Goal: Task Accomplishment & Management: Manage account settings

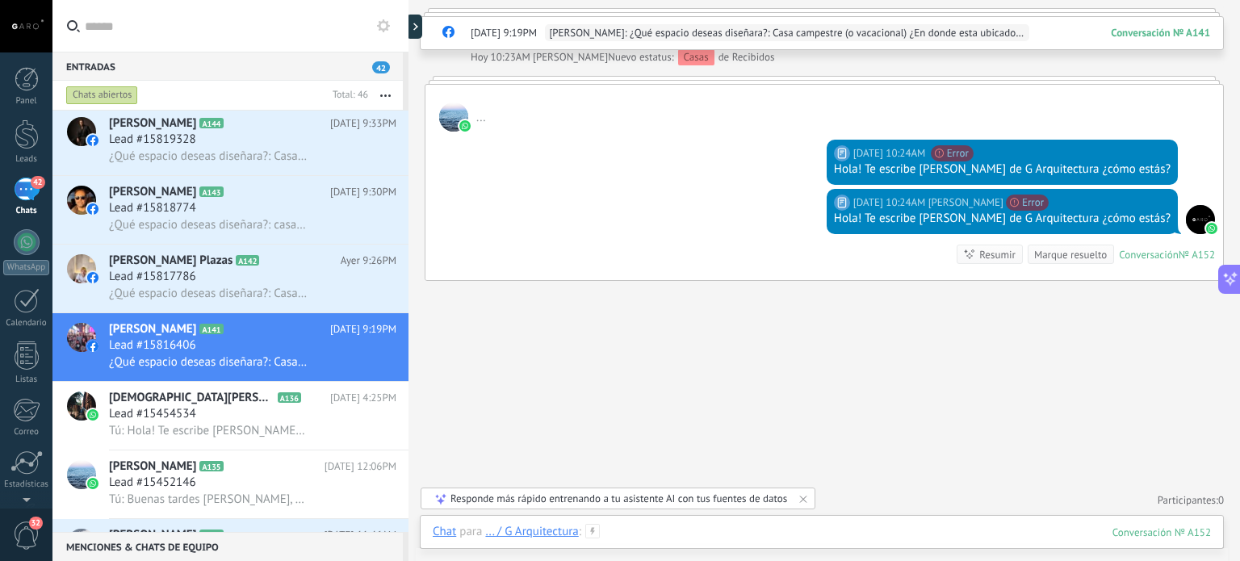
click at [675, 538] on div at bounding box center [822, 548] width 779 height 48
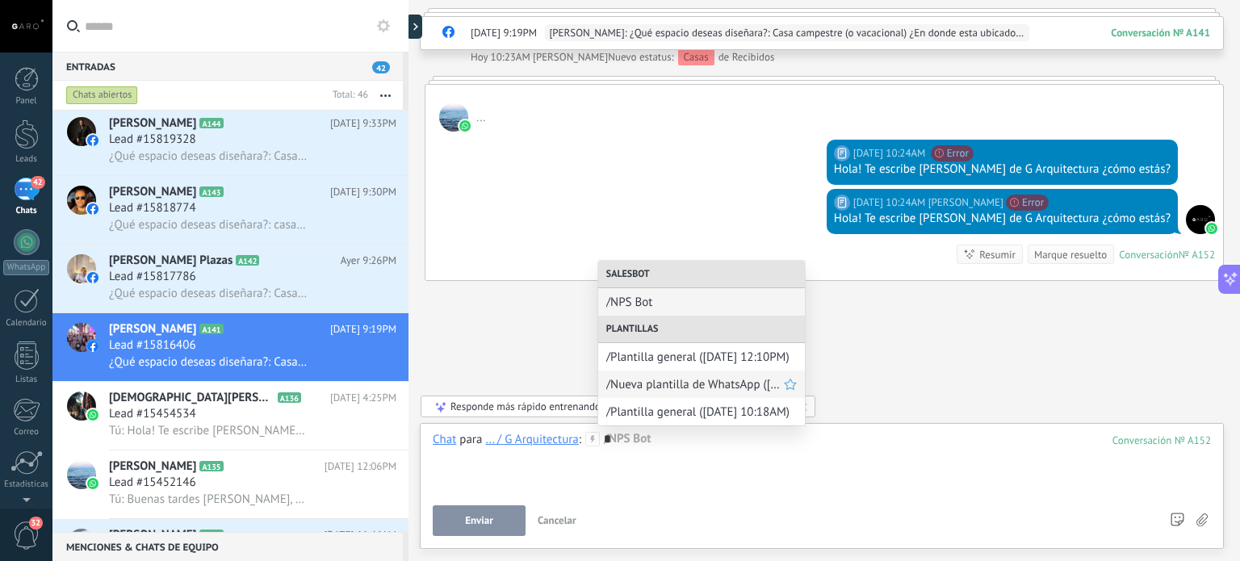
click at [670, 387] on span "/Nueva plantilla de WhatsApp ([DATE] 12:11PM)" at bounding box center [696, 384] width 178 height 15
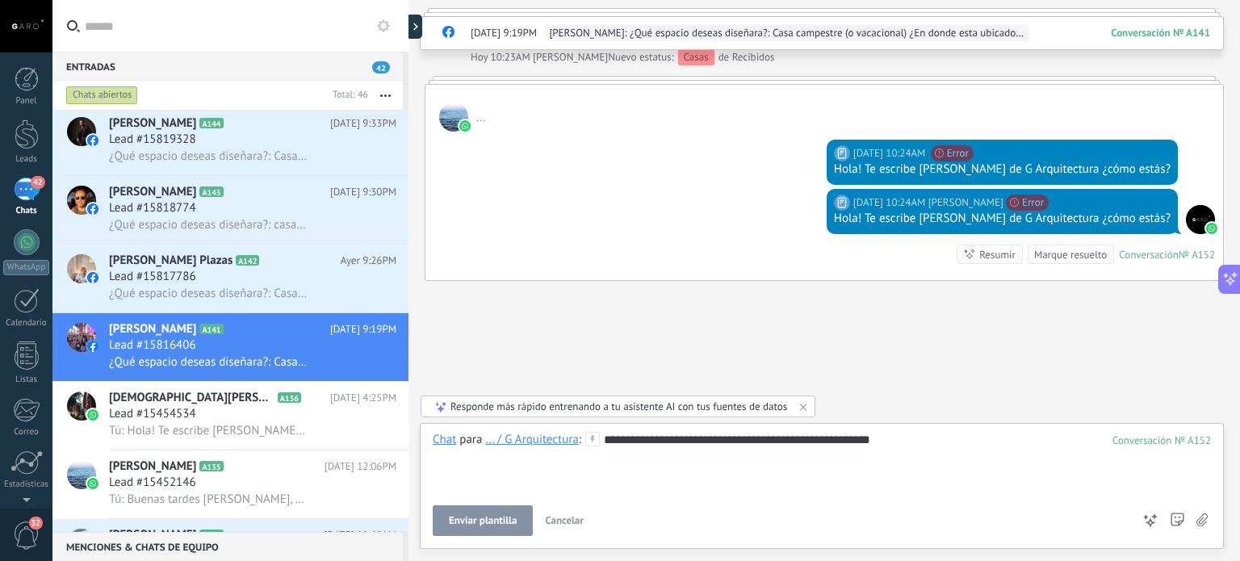
click at [517, 523] on span "Enviar plantilla" at bounding box center [483, 520] width 68 height 11
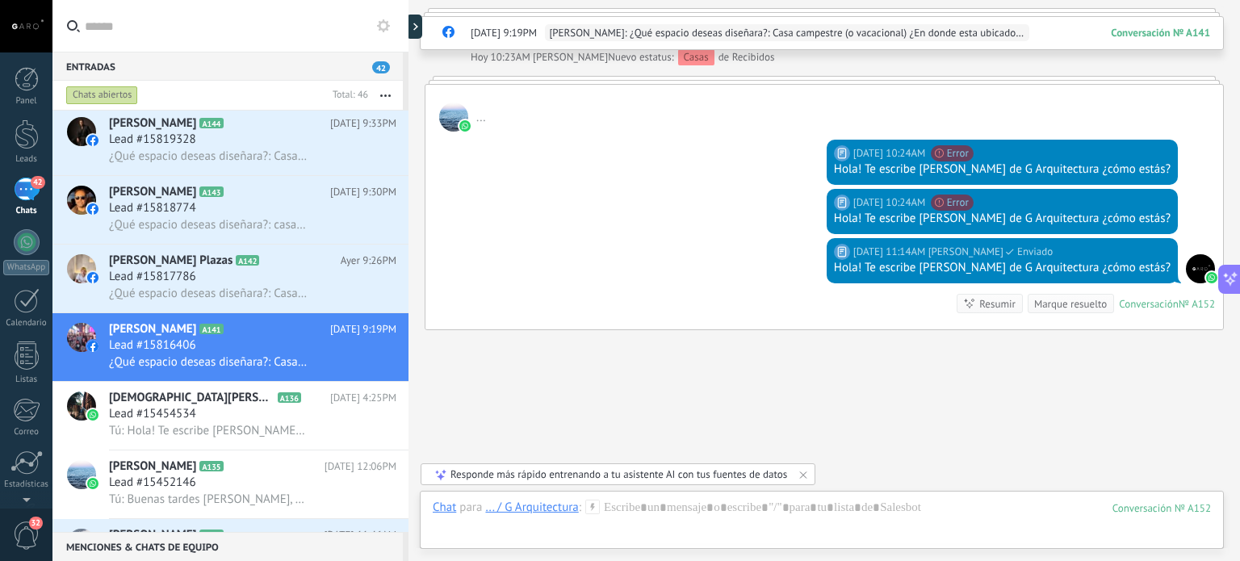
scroll to position [449, 0]
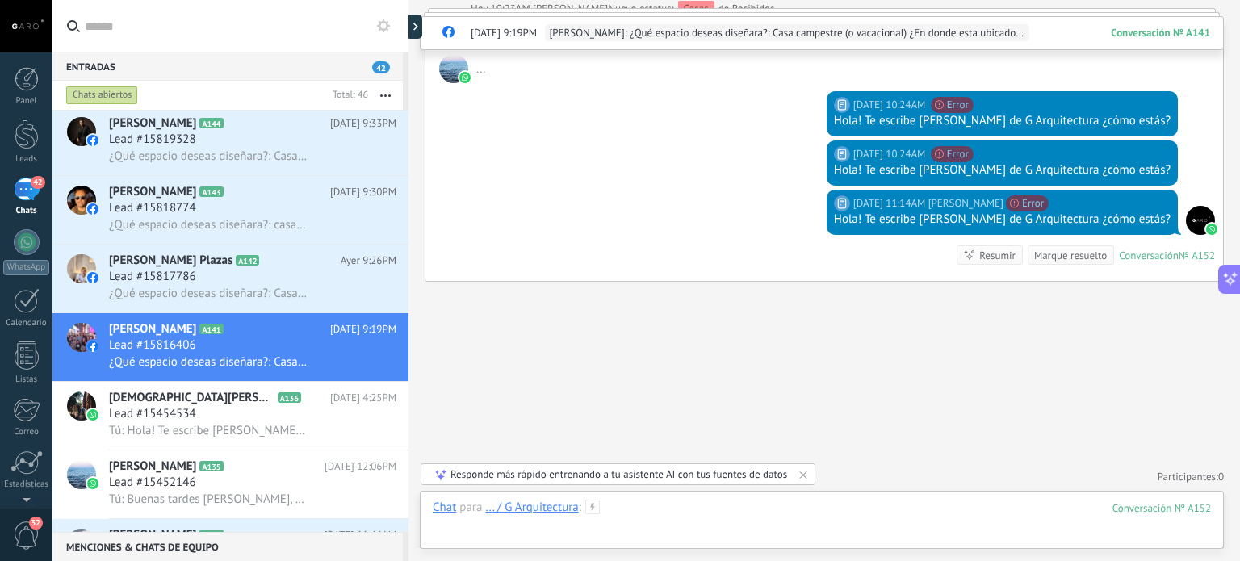
drag, startPoint x: 517, startPoint y: 523, endPoint x: 598, endPoint y: 375, distance: 168.8
click at [598, 375] on div "Buscar Carga más [DATE] [DATE] Creación: 2 eventos Expandir [DATE] 9:19PM [PERS…" at bounding box center [825, 280] width 832 height 561
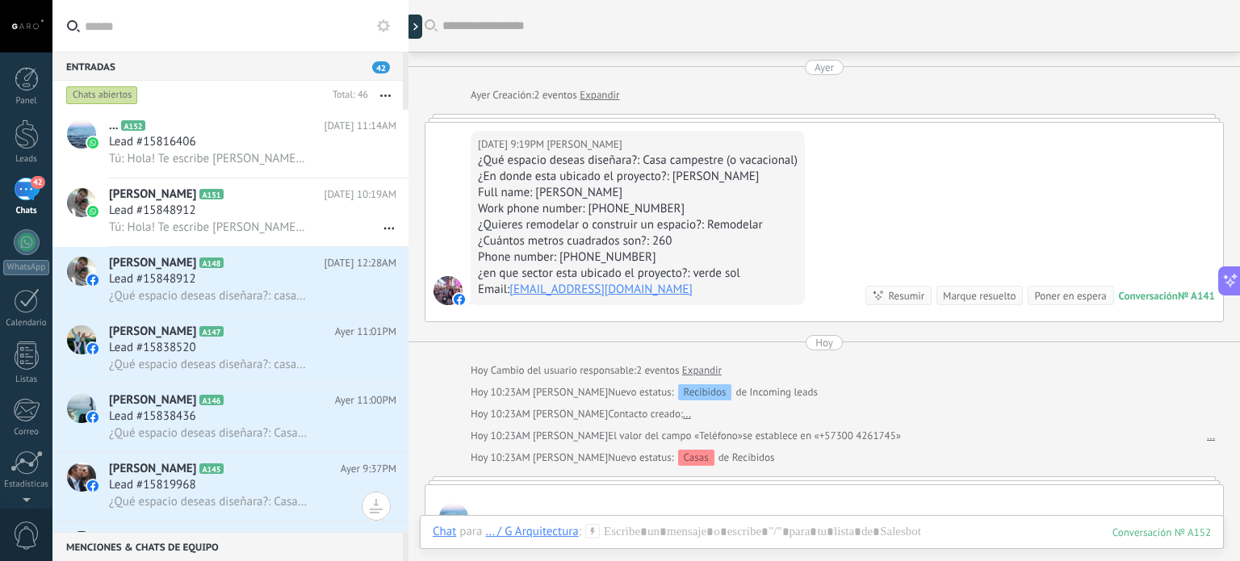
click at [32, 26] on div at bounding box center [26, 26] width 52 height 52
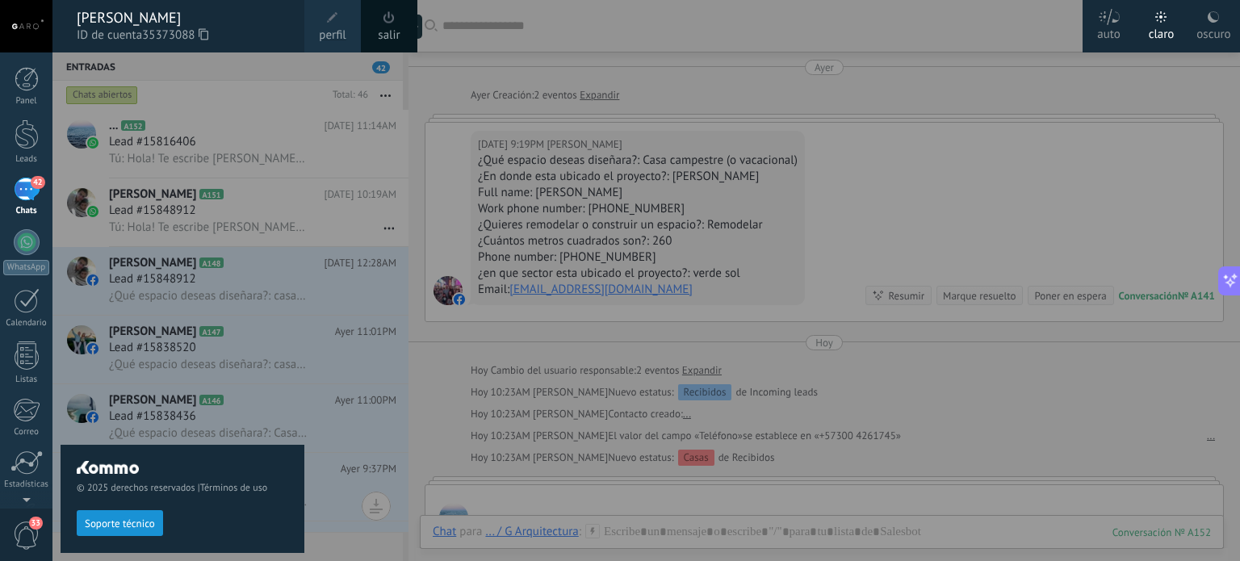
click at [422, 166] on div at bounding box center [672, 280] width 1240 height 561
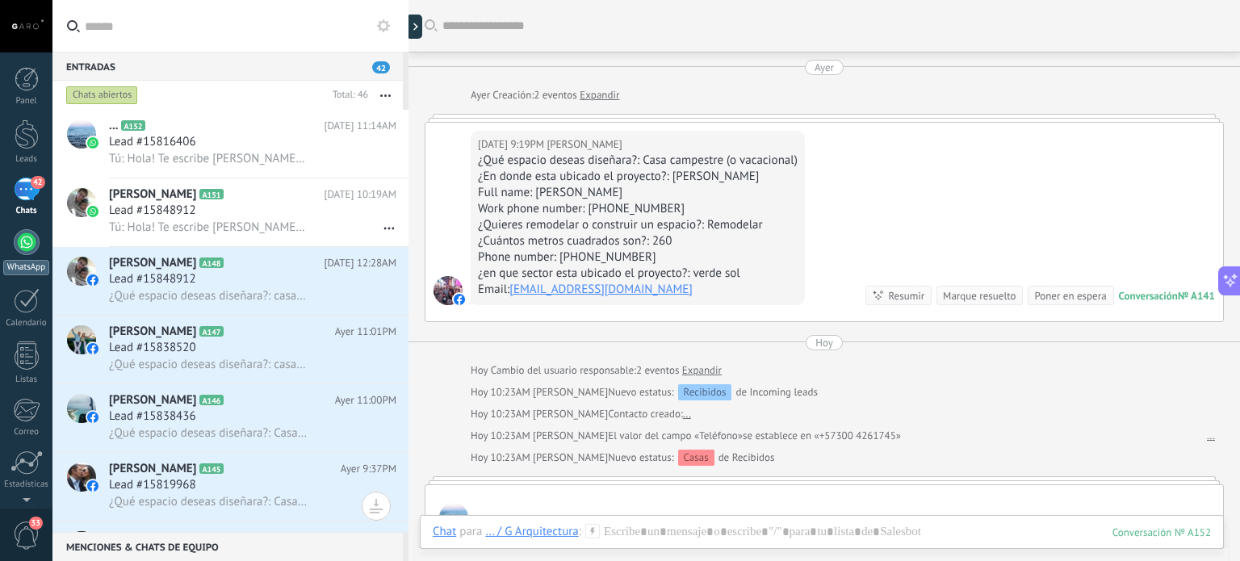
click at [23, 254] on div at bounding box center [27, 242] width 26 height 26
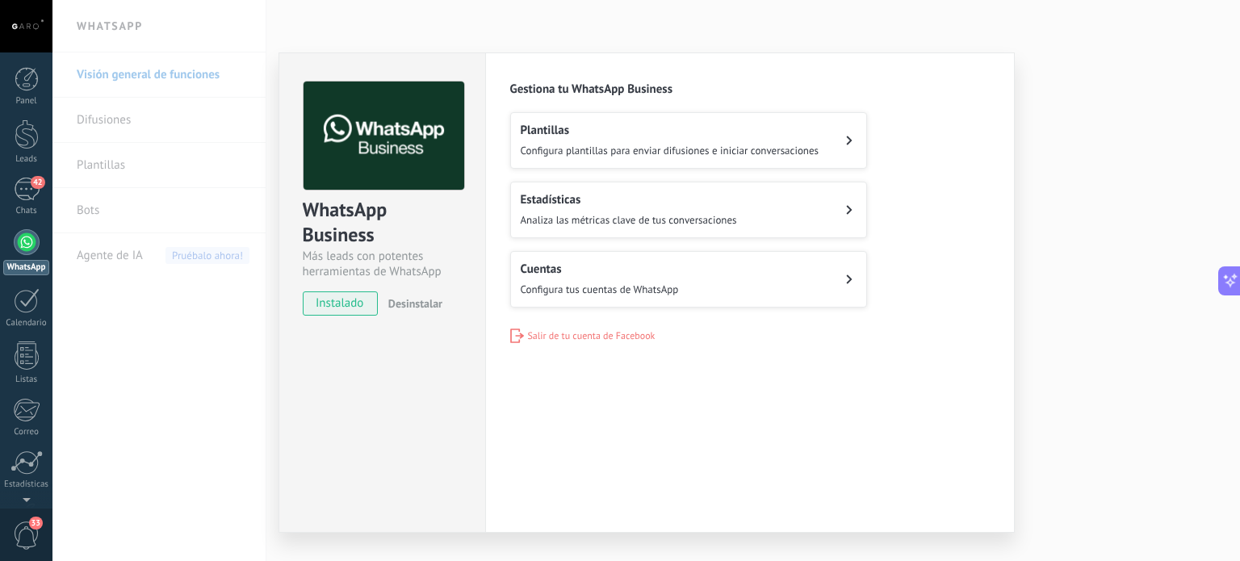
click at [703, 267] on button "Cuentas Configura tus cuentas de WhatsApp" at bounding box center [688, 279] width 357 height 57
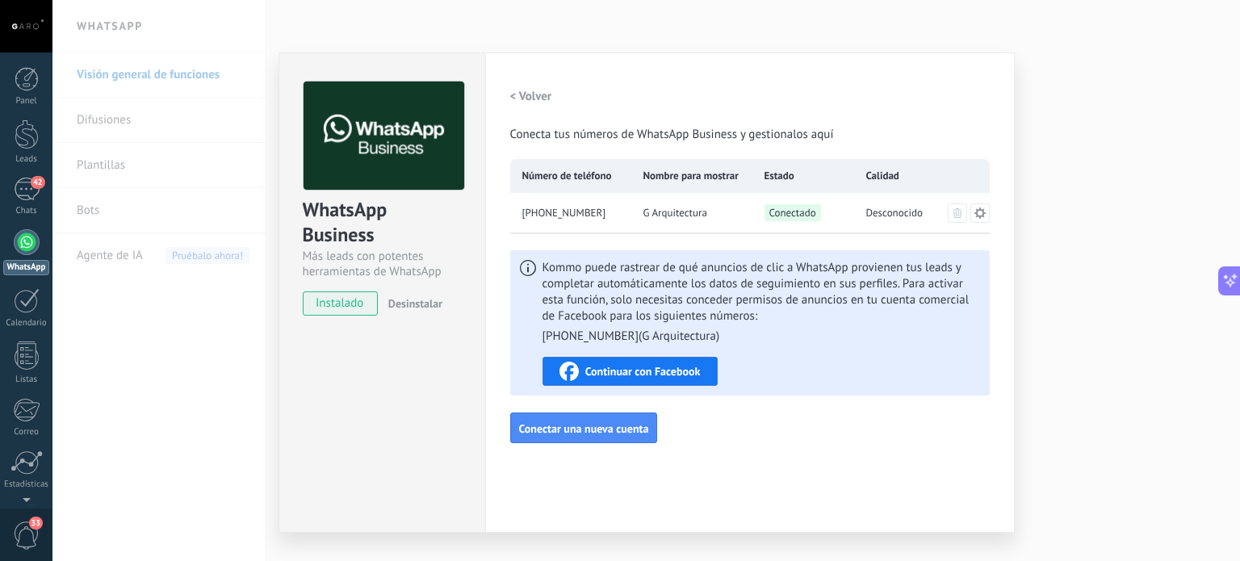
click at [679, 371] on span "Continuar con Facebook" at bounding box center [643, 371] width 115 height 11
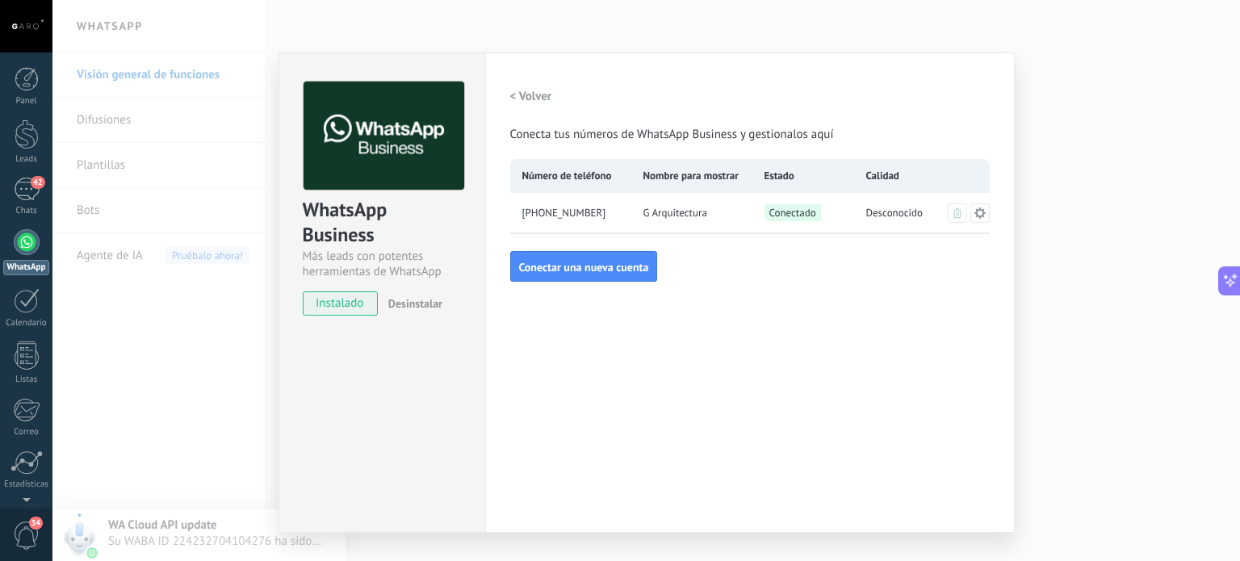
click at [695, 44] on div "WhatsApp Business Más leads con potentes herramientas de WhatsApp instalado Des…" at bounding box center [646, 280] width 1188 height 561
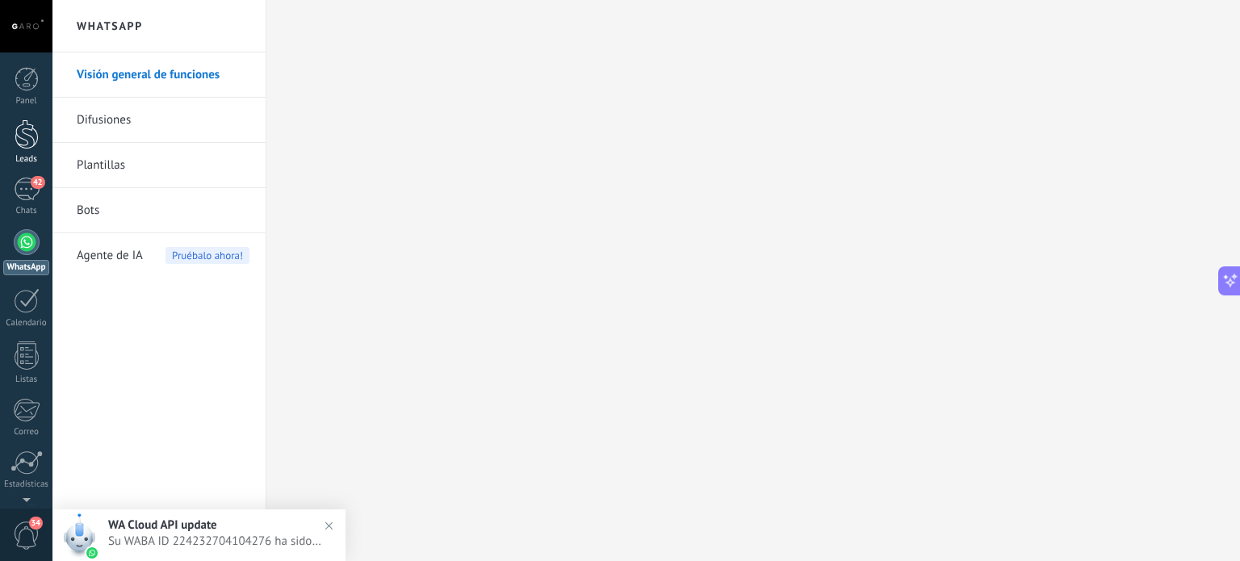
click at [31, 136] on div at bounding box center [27, 135] width 24 height 30
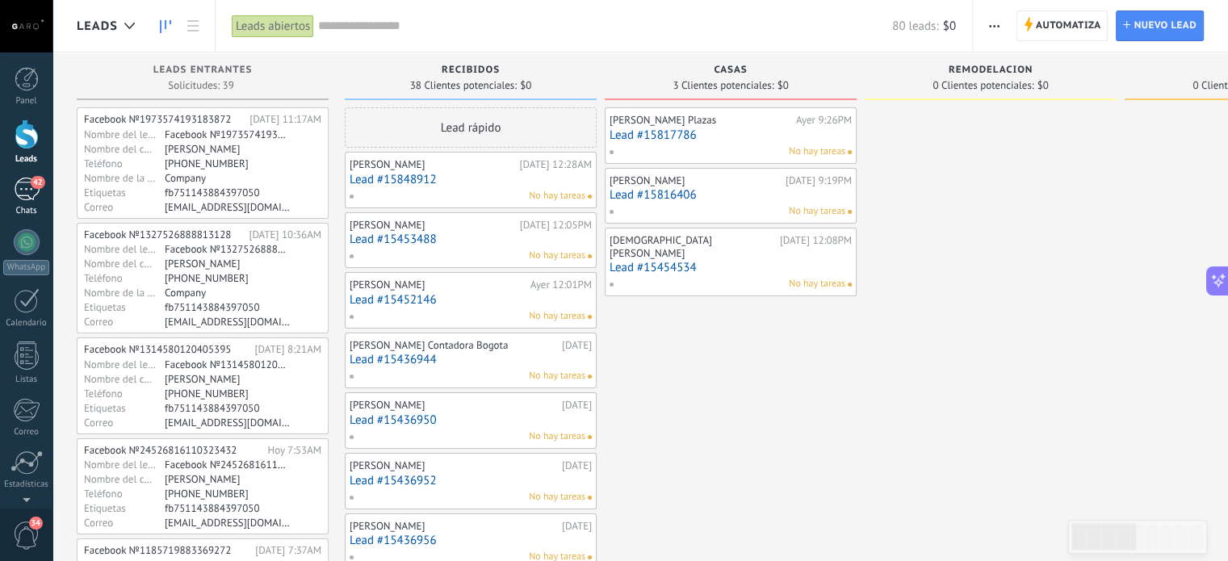
click at [27, 183] on div "42" at bounding box center [27, 189] width 26 height 23
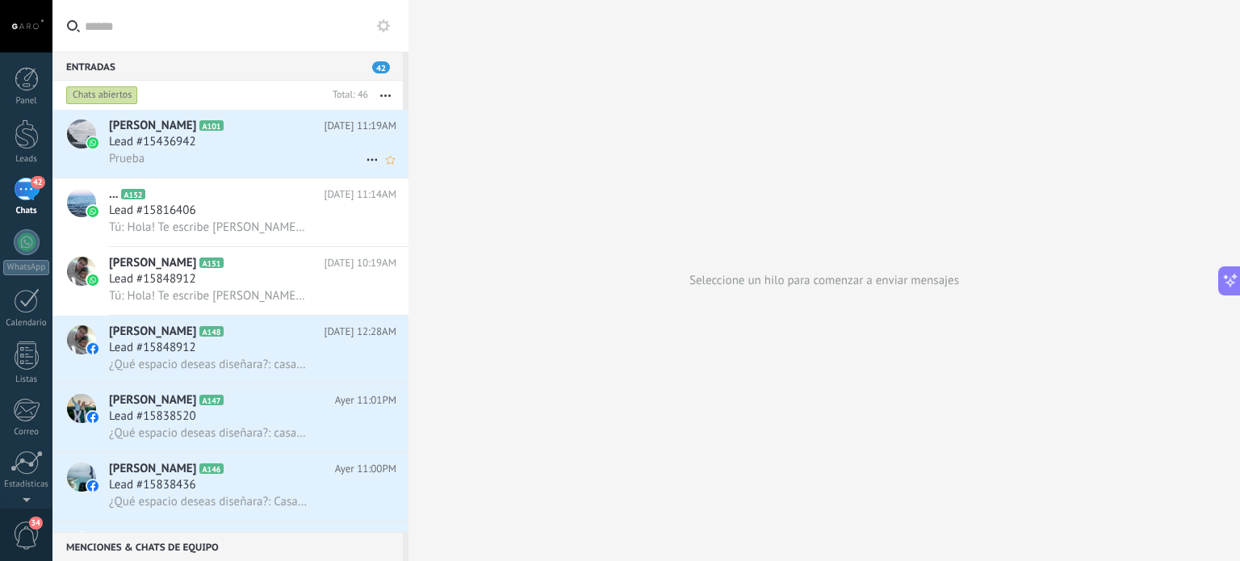
click at [283, 140] on div "Lead #15436942" at bounding box center [253, 142] width 288 height 16
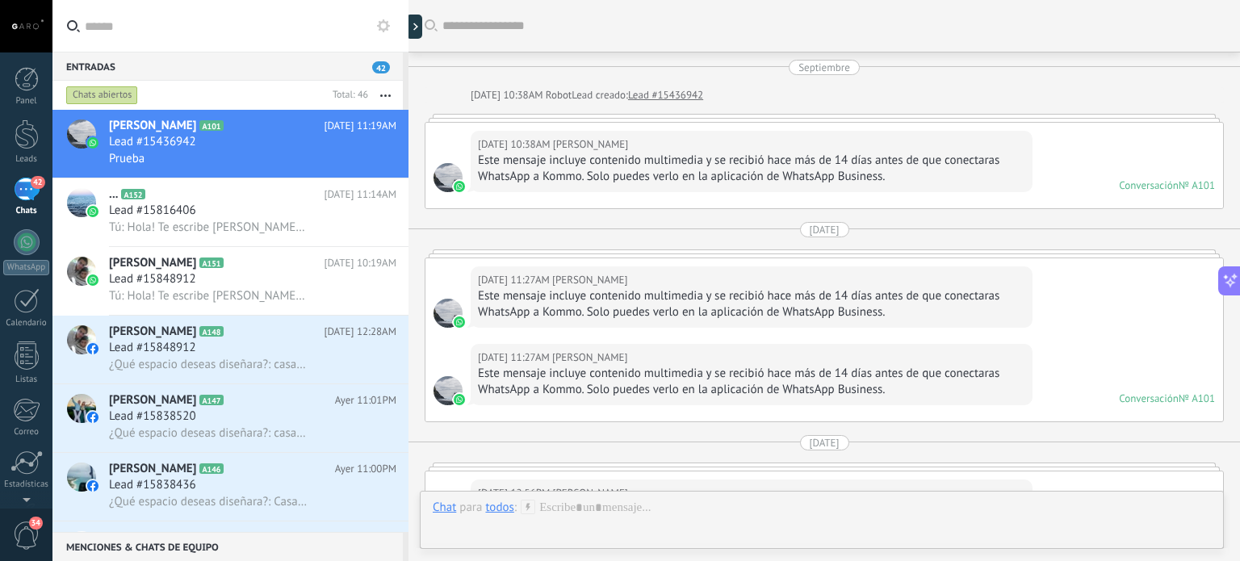
scroll to position [1859, 0]
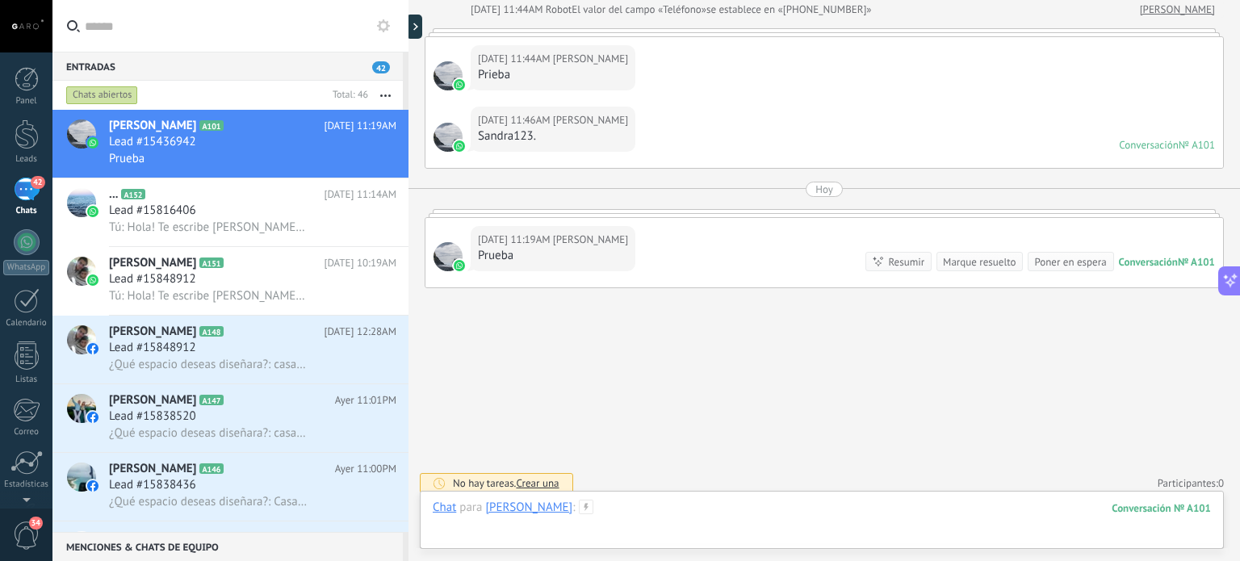
click at [572, 512] on div at bounding box center [822, 524] width 779 height 48
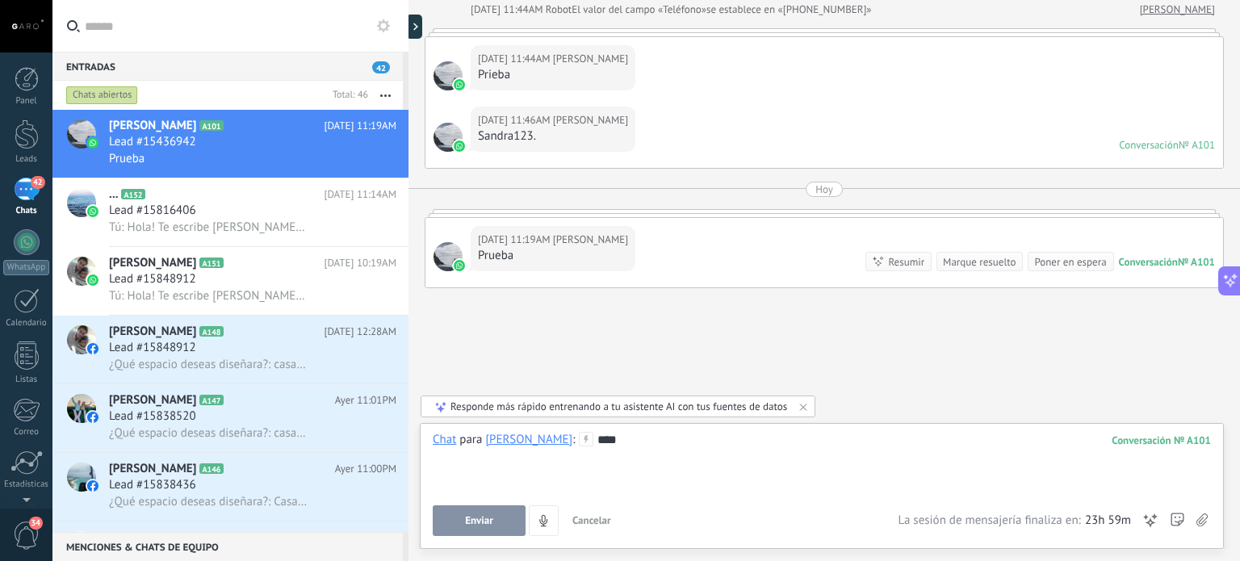
click at [459, 518] on button "Enviar" at bounding box center [479, 521] width 93 height 31
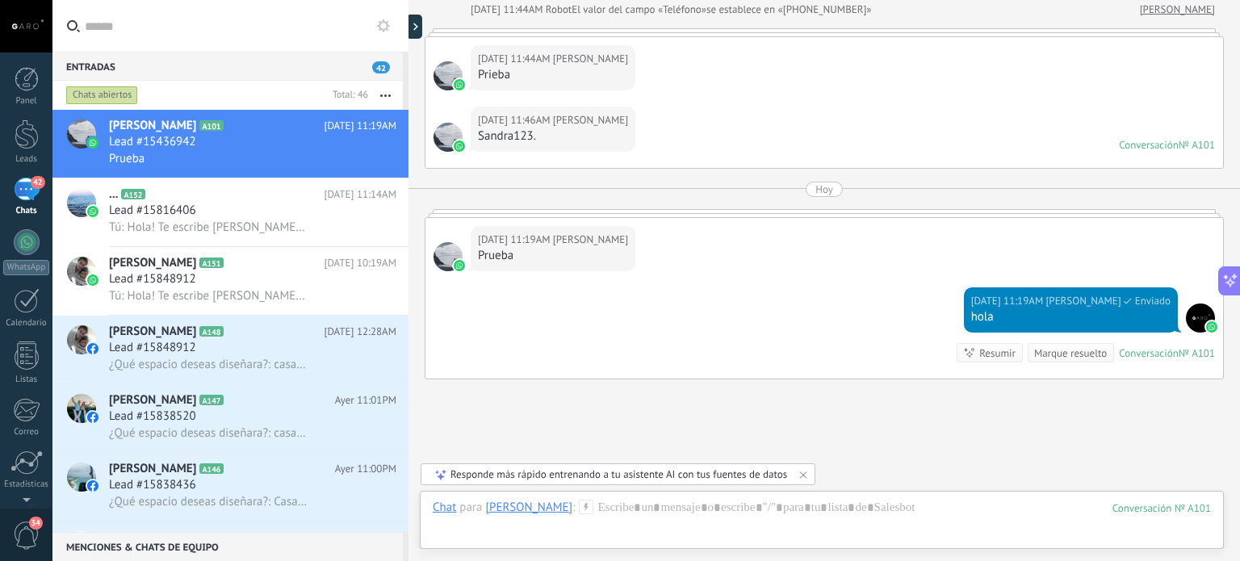
scroll to position [1950, 0]
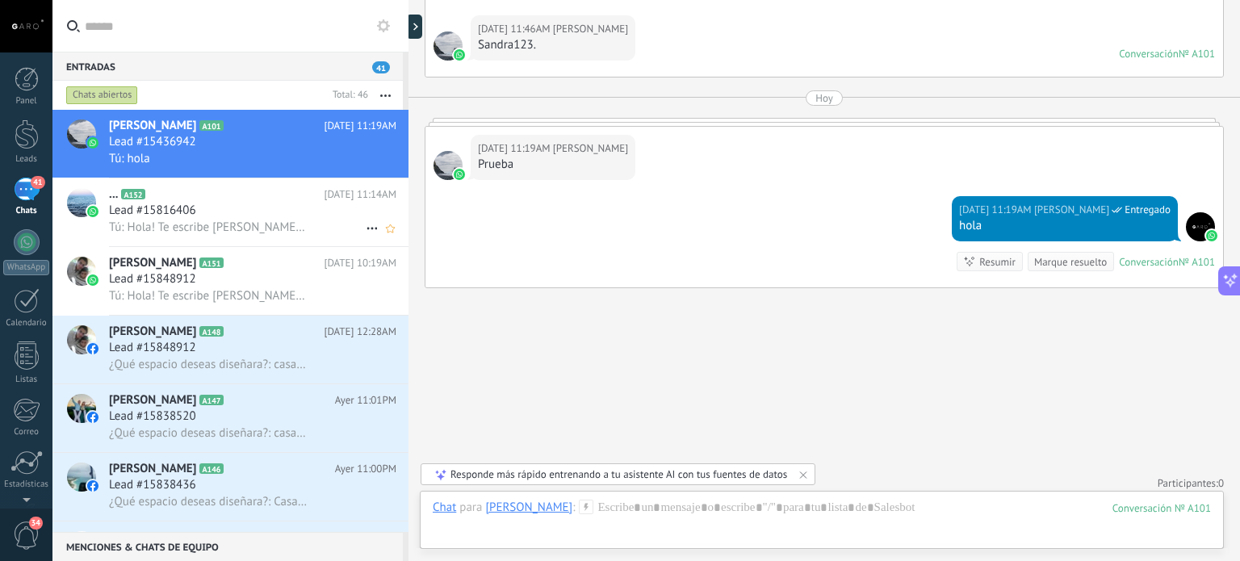
click at [229, 216] on div "Lead #15816406" at bounding box center [253, 211] width 288 height 16
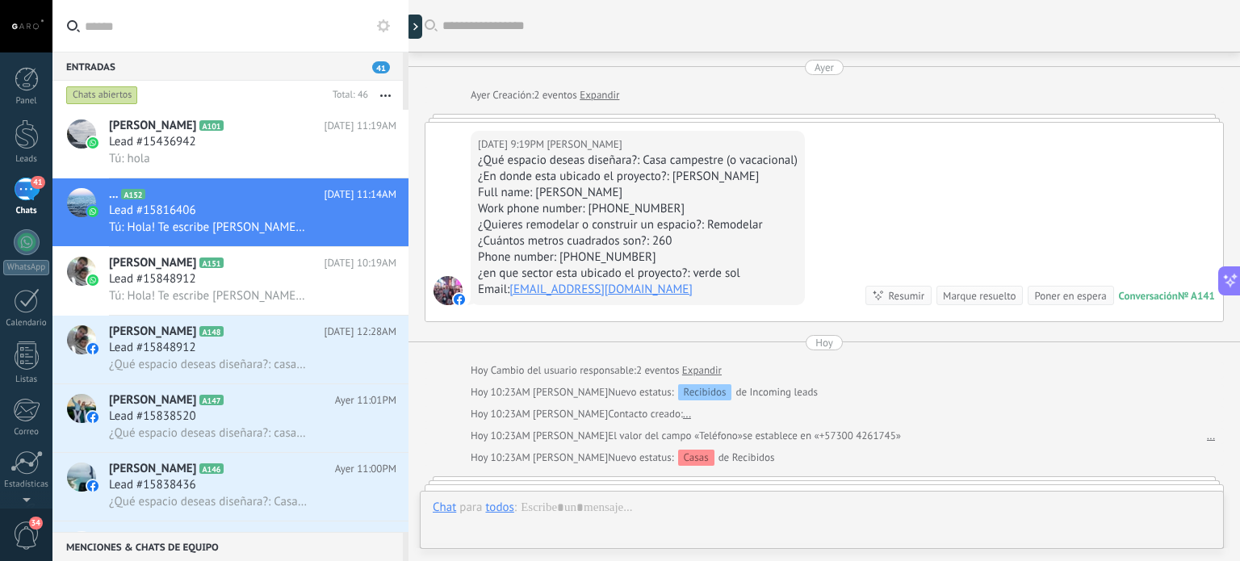
scroll to position [449, 0]
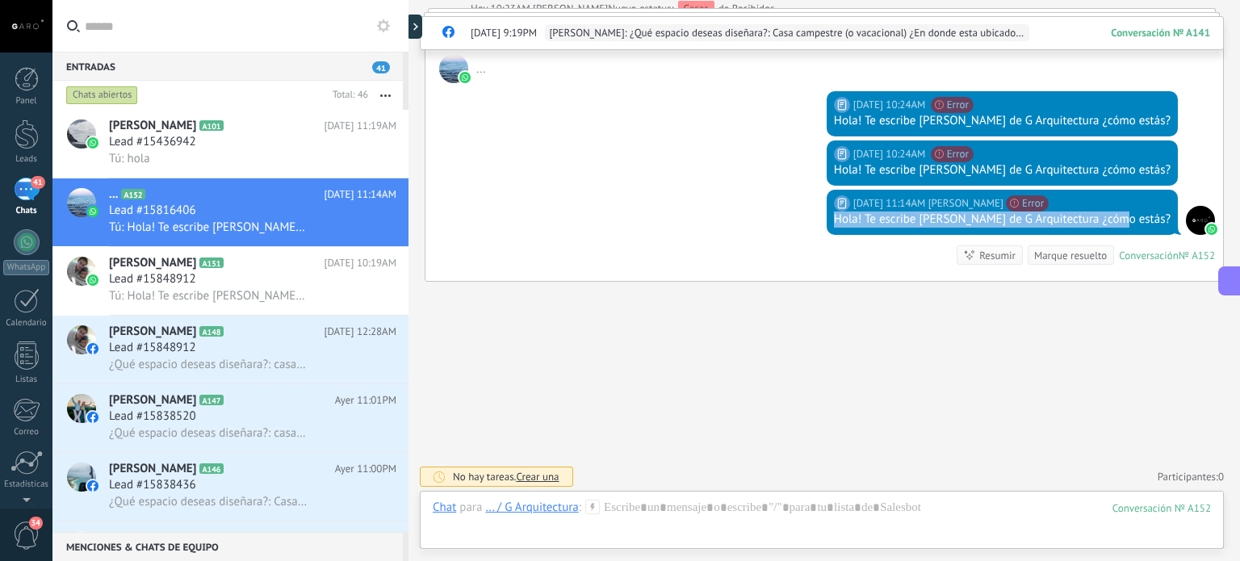
drag, startPoint x: 1165, startPoint y: 215, endPoint x: 884, endPoint y: 218, distance: 280.3
click at [884, 218] on div "Hoy 11:14AM Paola Lima No se puede enviar tu mensaje. Para enviar plantillas, n…" at bounding box center [1002, 212] width 351 height 45
copy div "Hola! Te escribe [PERSON_NAME] de G Arquitectura ¿cómo estás?"
click at [740, 504] on div at bounding box center [822, 524] width 779 height 48
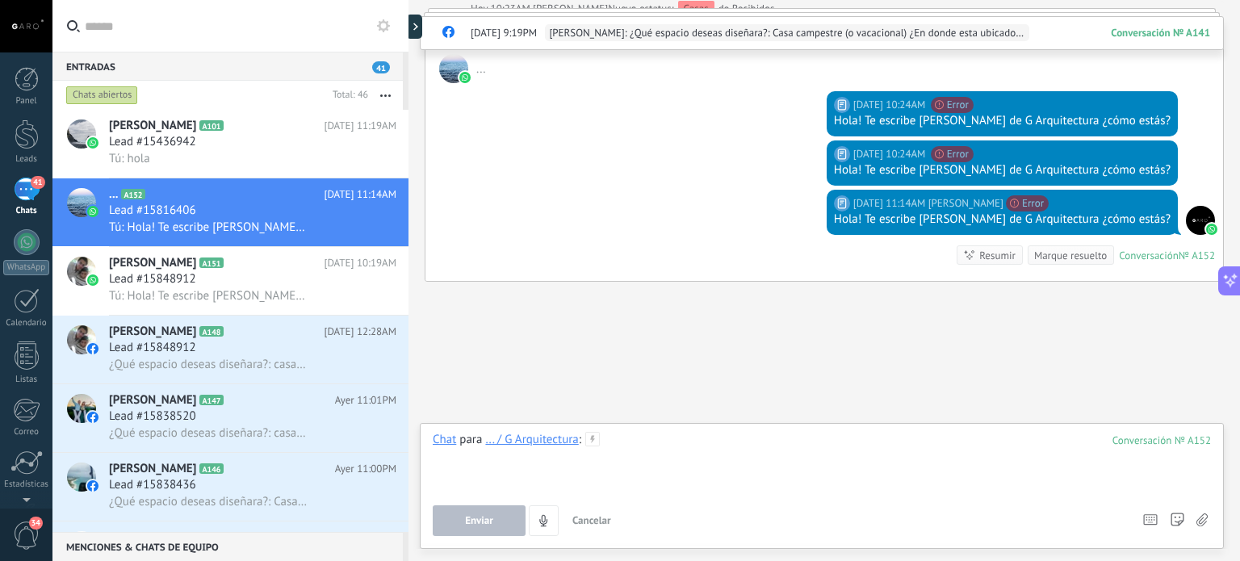
click at [674, 434] on div at bounding box center [822, 462] width 779 height 61
paste div
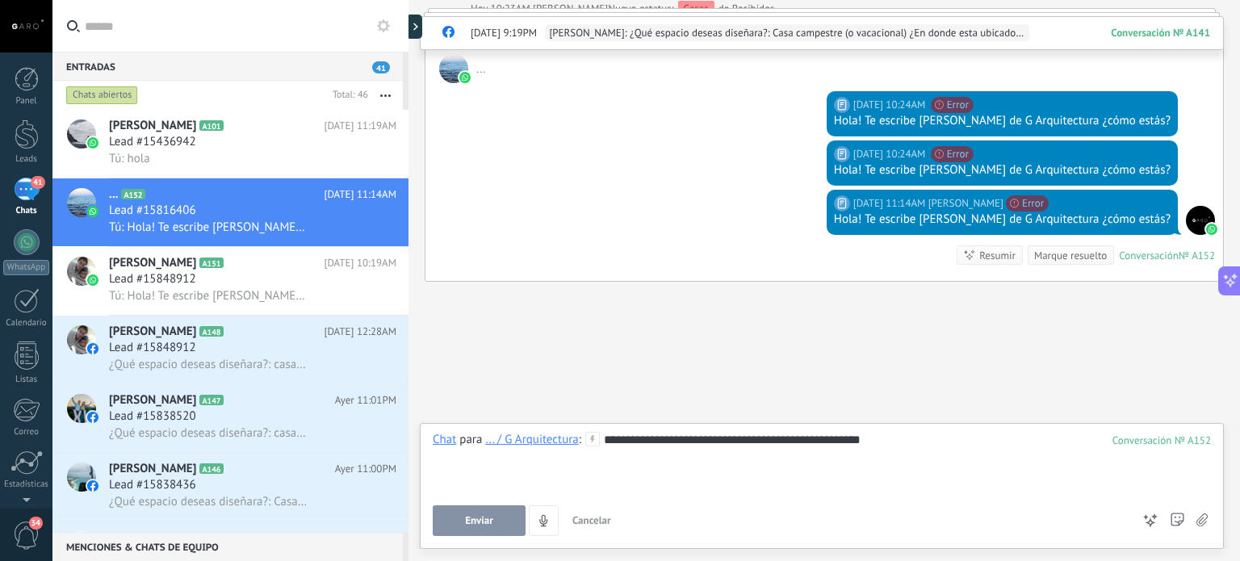
click at [492, 529] on button "Enviar" at bounding box center [479, 521] width 93 height 31
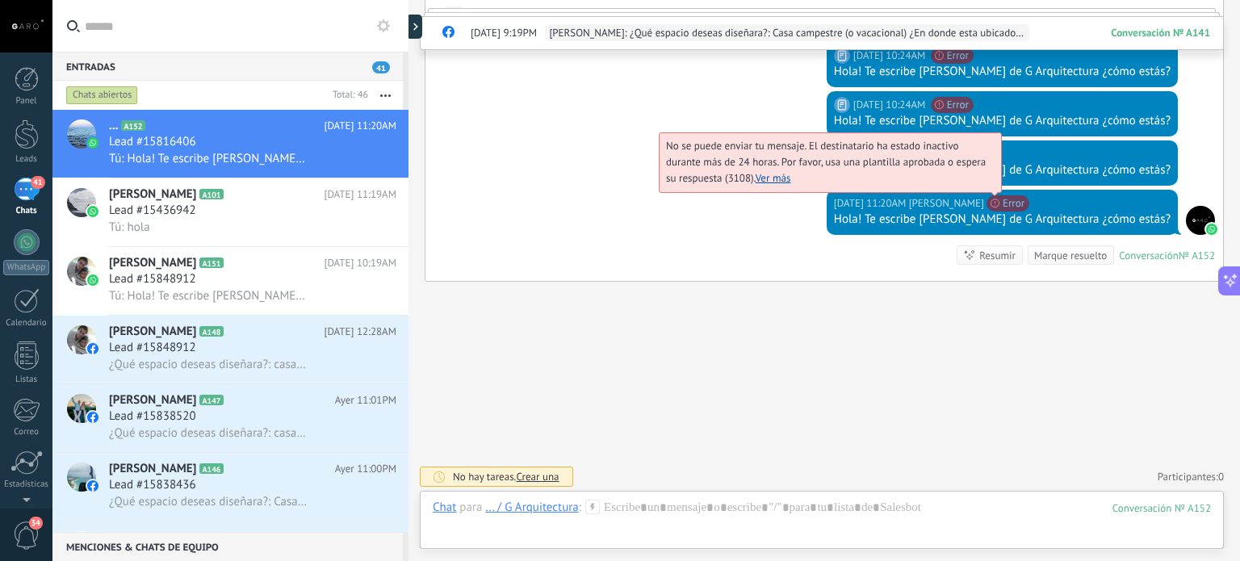
click at [791, 178] on link "Ver más" at bounding box center [774, 178] width 36 height 14
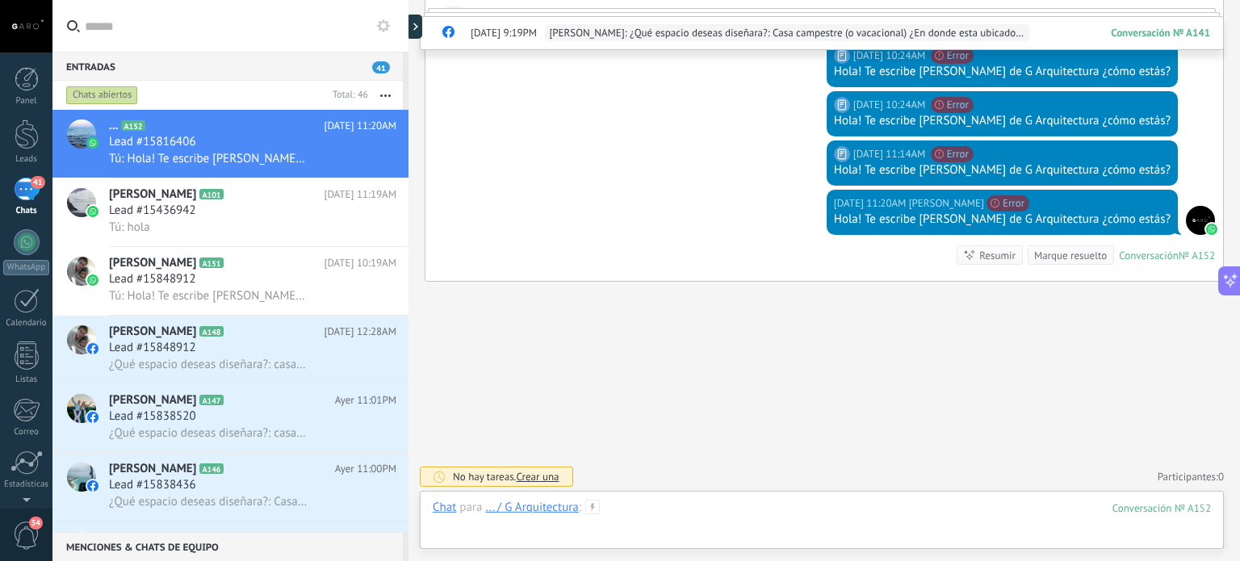
click at [727, 507] on div at bounding box center [822, 524] width 779 height 48
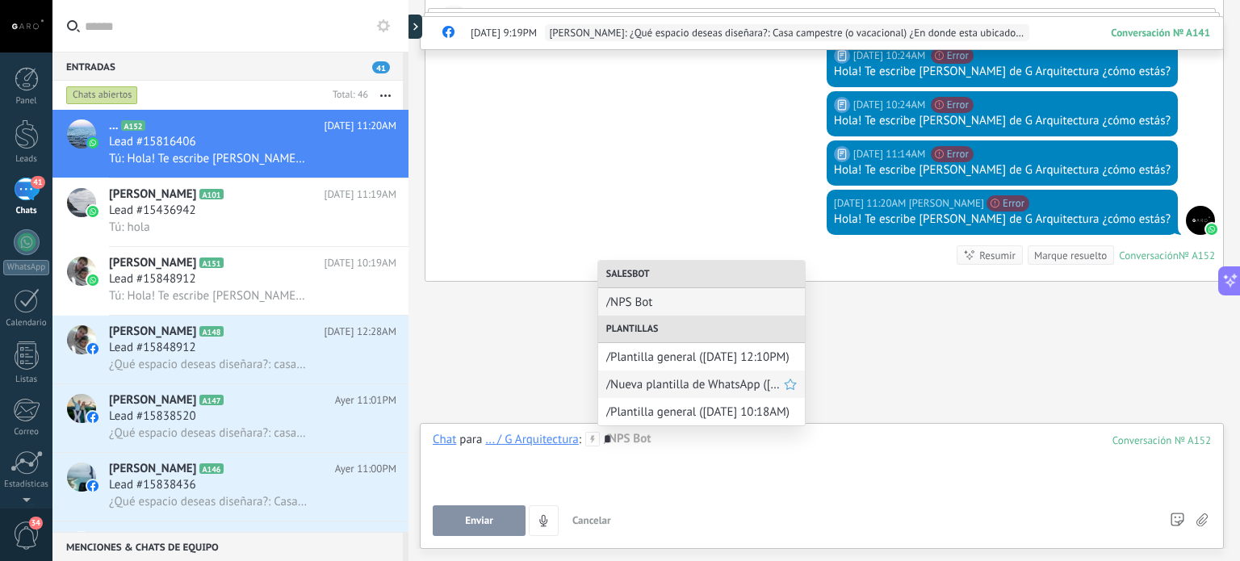
click at [710, 388] on span "/Nueva plantilla de WhatsApp ([DATE] 12:11PM)" at bounding box center [696, 384] width 178 height 15
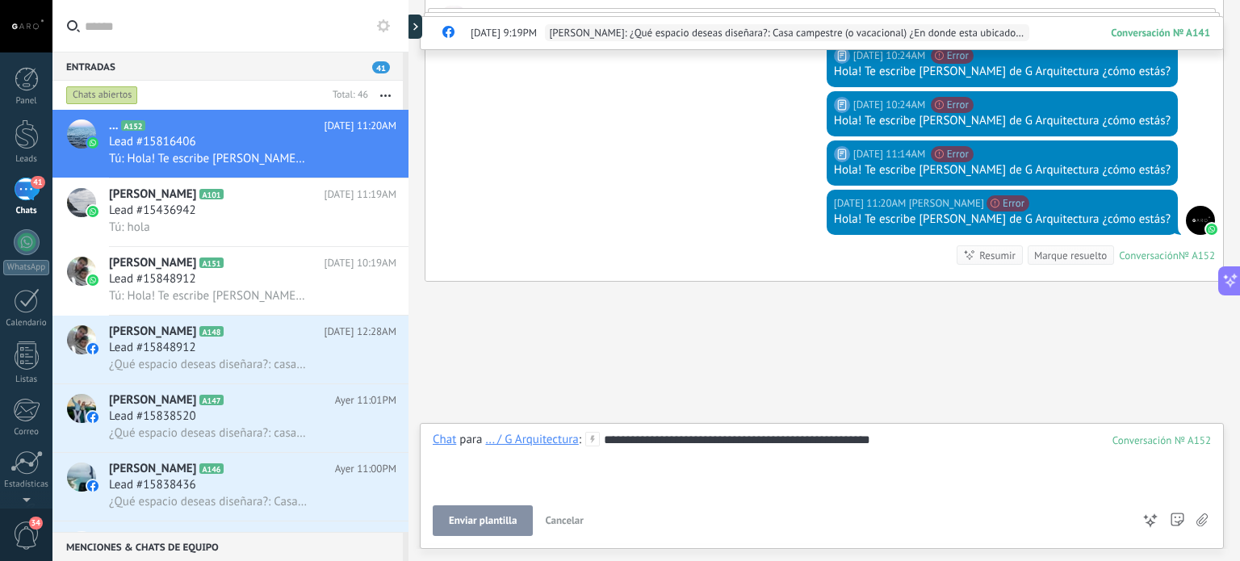
click at [507, 529] on button "Enviar plantilla" at bounding box center [483, 521] width 100 height 31
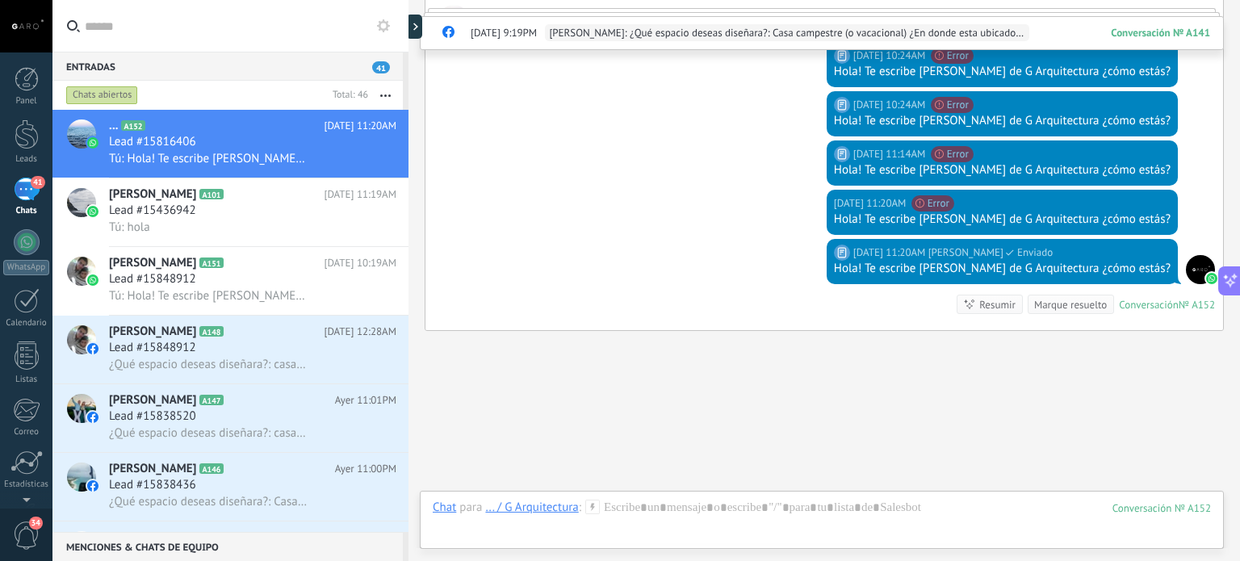
scroll to position [548, 0]
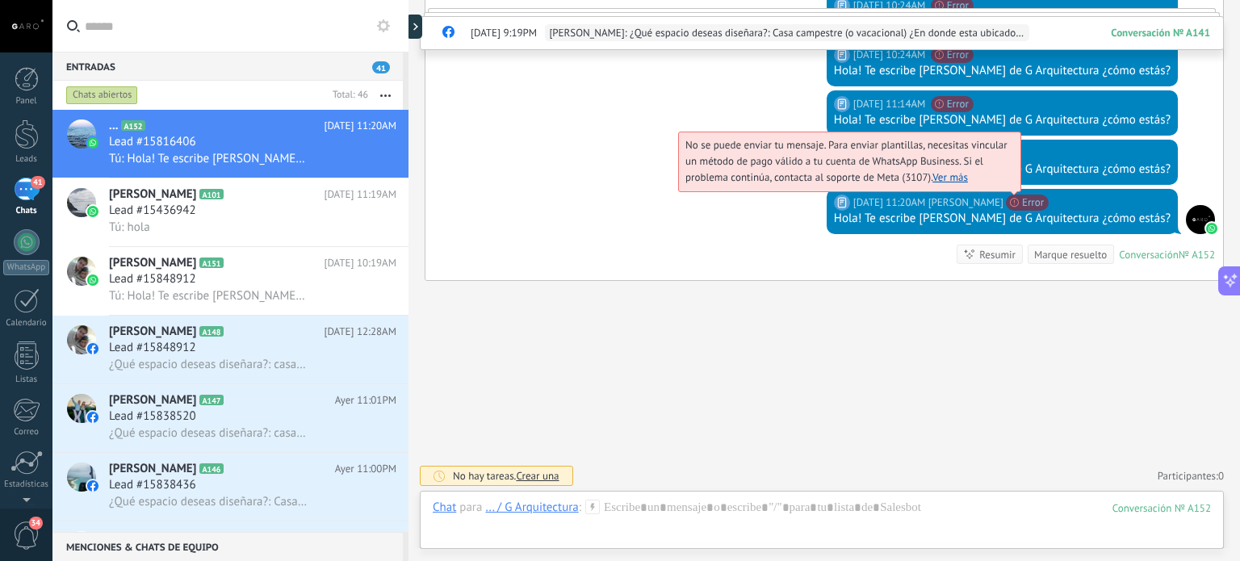
click at [968, 175] on link "Ver más" at bounding box center [951, 177] width 36 height 14
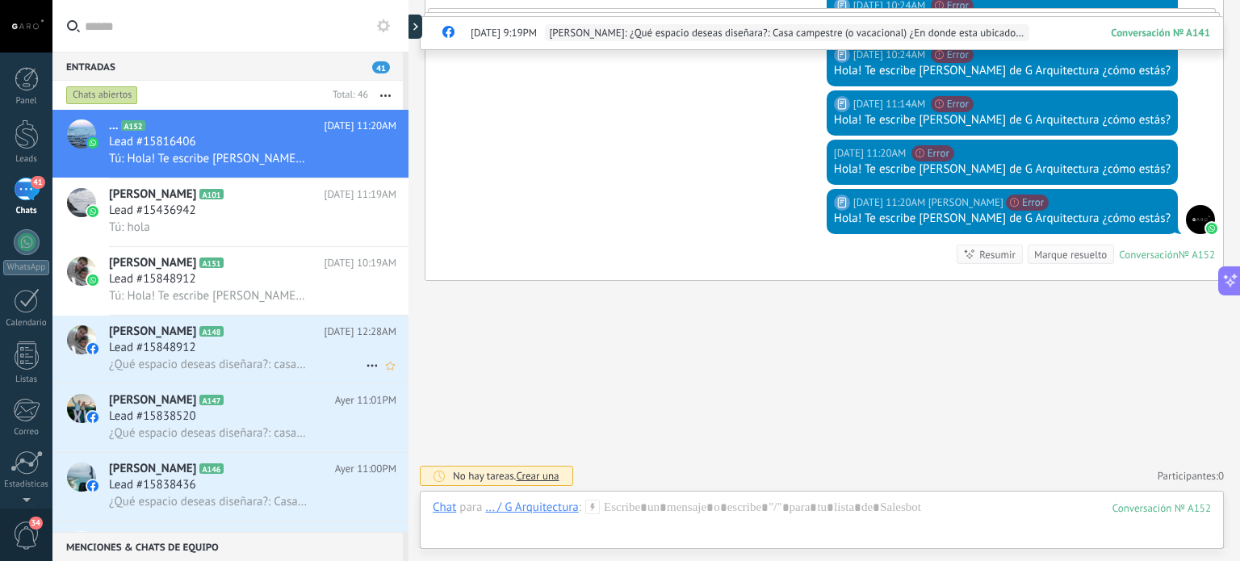
click at [267, 367] on span "¿Qué espacio deseas diseñara?: casa (hogar) ¿En donde esta ubicado el proyecto?…" at bounding box center [208, 364] width 199 height 15
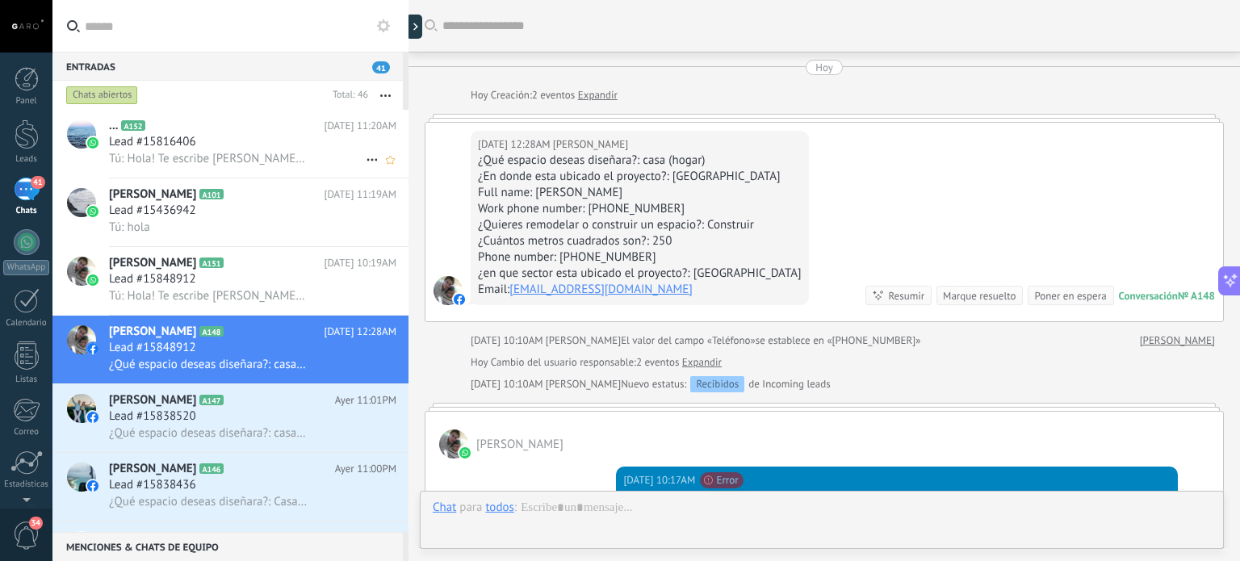
scroll to position [1757, 0]
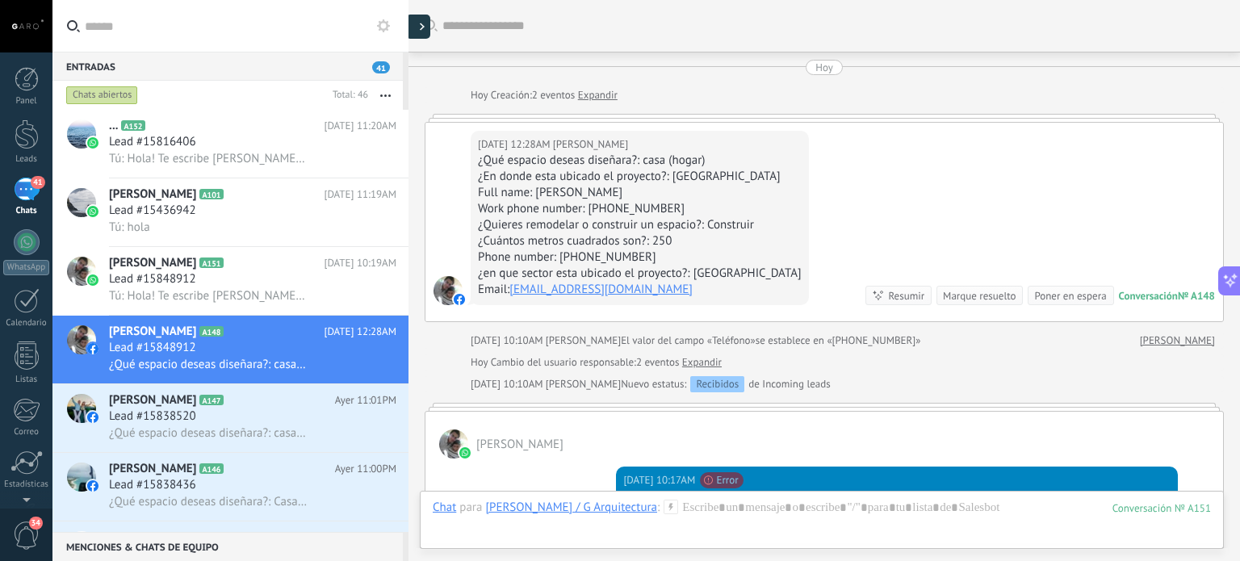
click at [417, 24] on div at bounding box center [418, 27] width 24 height 24
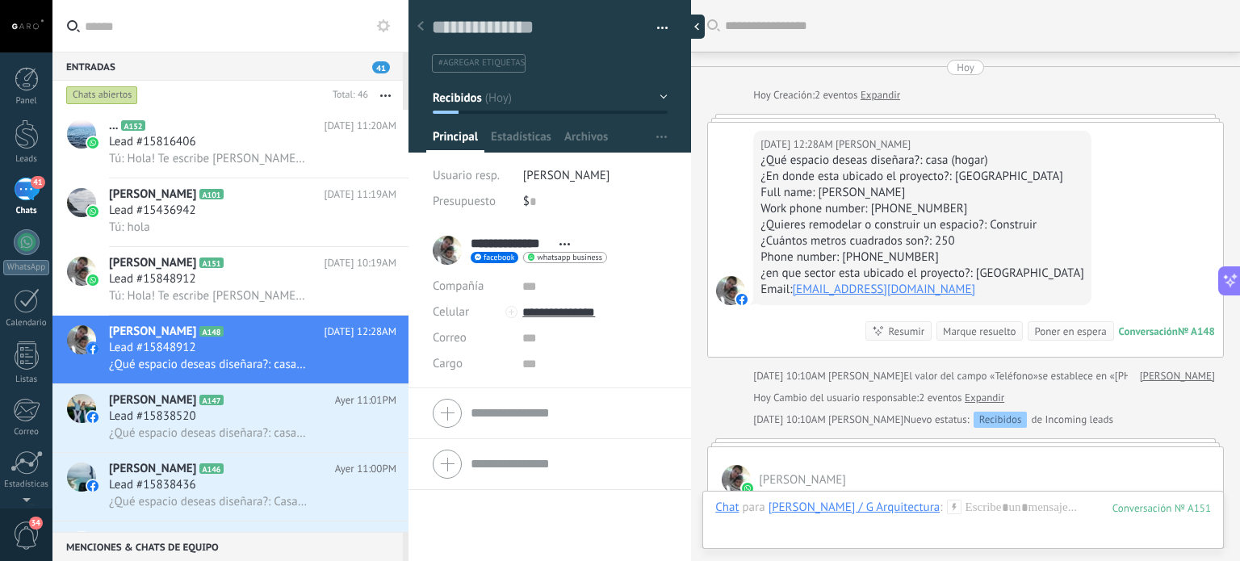
scroll to position [23, 0]
click at [659, 35] on button "button" at bounding box center [656, 28] width 23 height 24
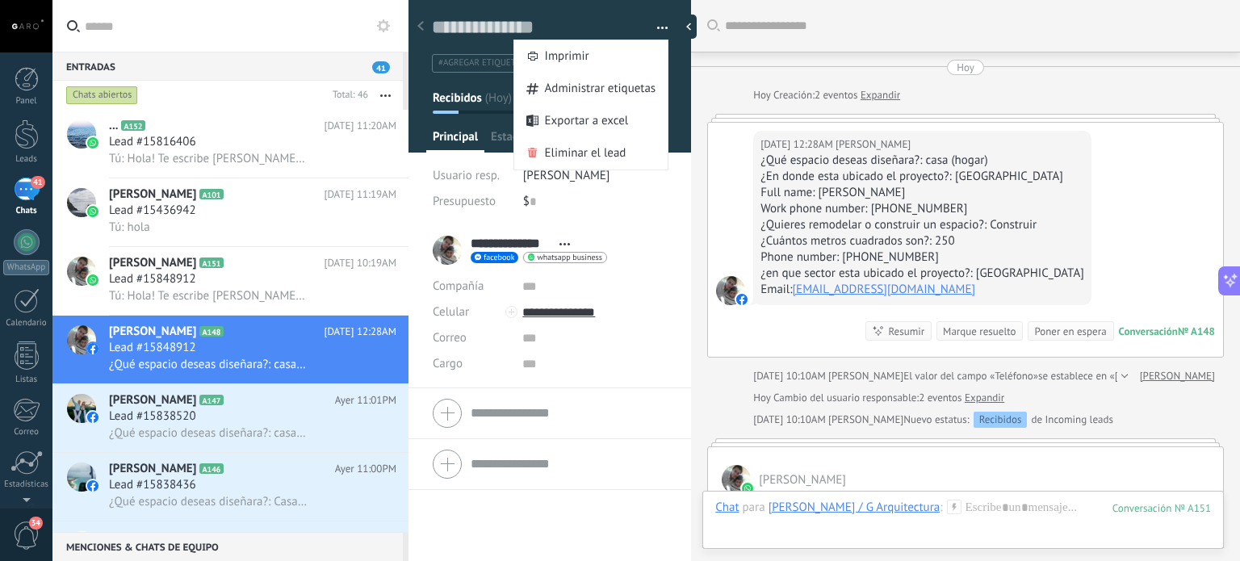
click at [664, 187] on div "Guardar y crear Imprimir Administrar etiquetas Exportar a excel" at bounding box center [550, 108] width 283 height 236
click at [620, 10] on div "Guardar y crear Imprimir Administrar etiquetas Exportar a excel" at bounding box center [550, 31] width 283 height 83
click at [653, 25] on button "button" at bounding box center [656, 28] width 23 height 24
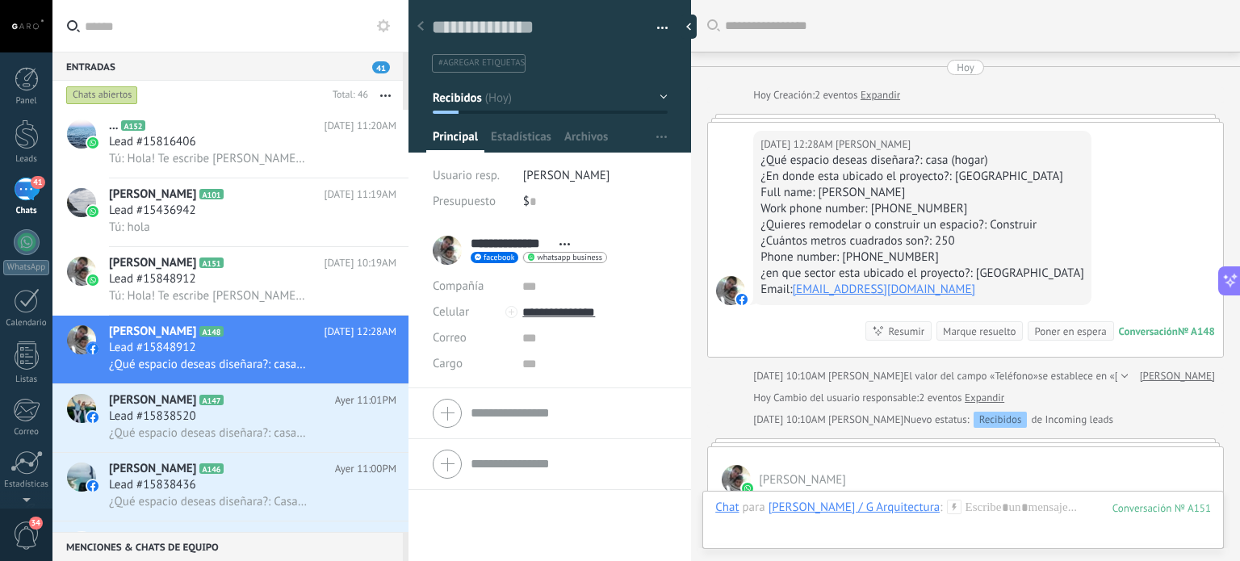
click at [661, 96] on button "Recibidos" at bounding box center [550, 97] width 235 height 29
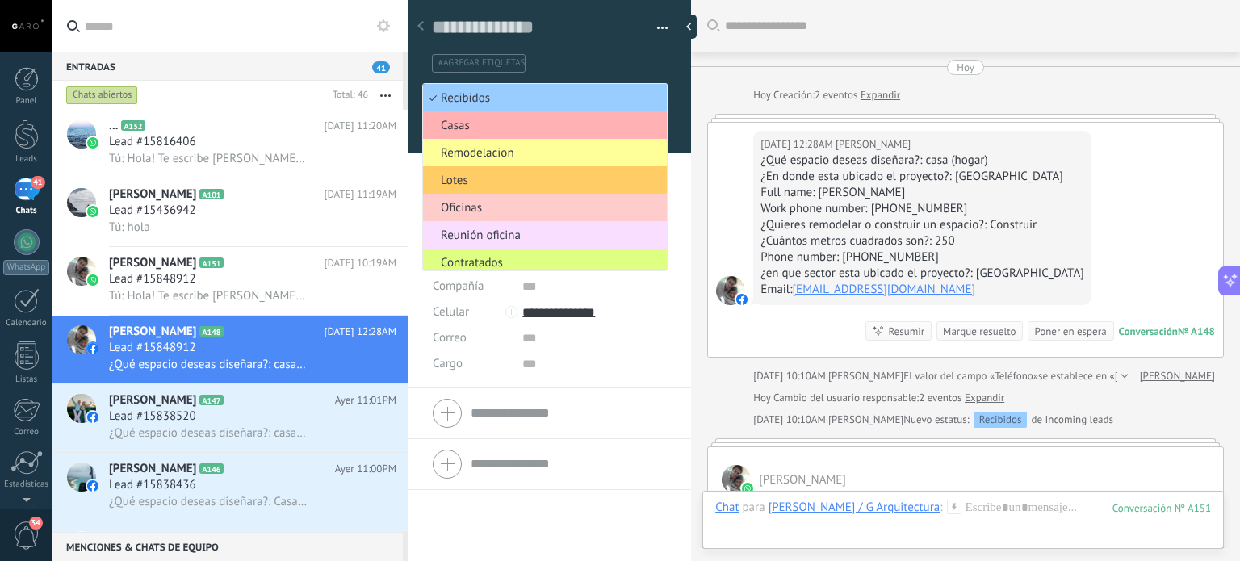
click at [599, 128] on span "Casas" at bounding box center [542, 125] width 239 height 15
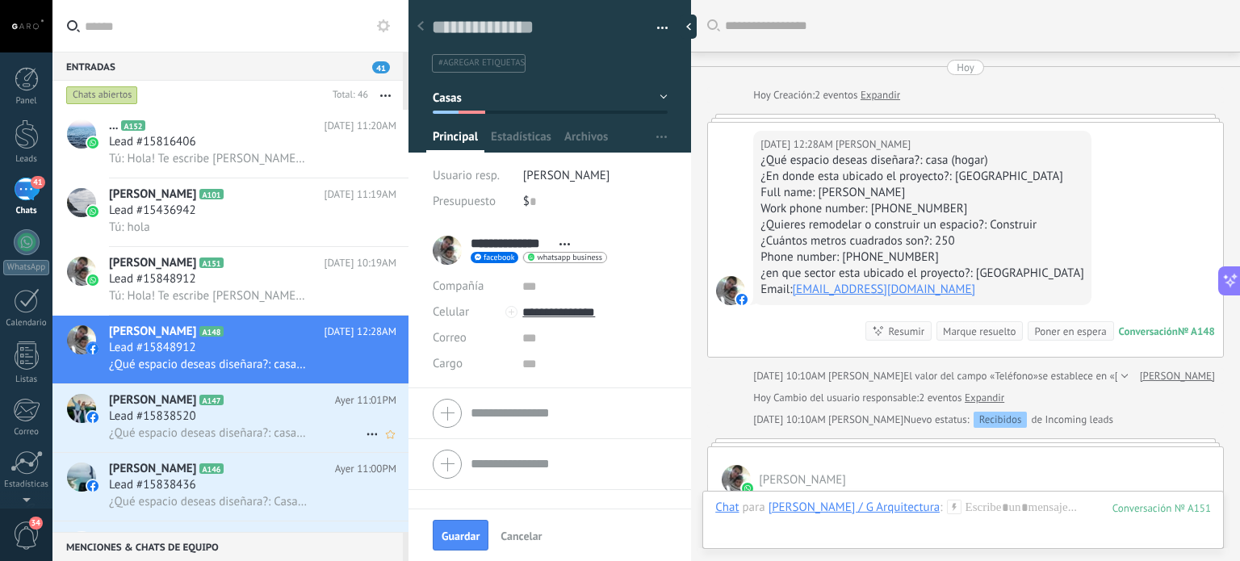
click at [237, 398] on h2 "Martin Rey S A147" at bounding box center [222, 400] width 226 height 16
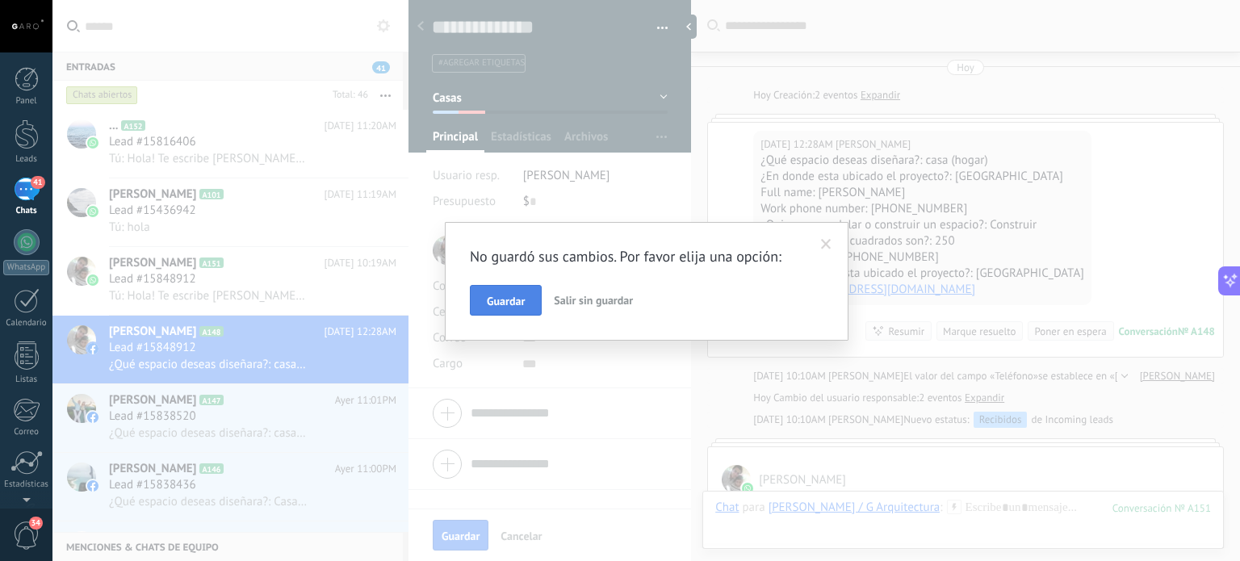
click at [498, 291] on button "Guardar" at bounding box center [506, 300] width 72 height 31
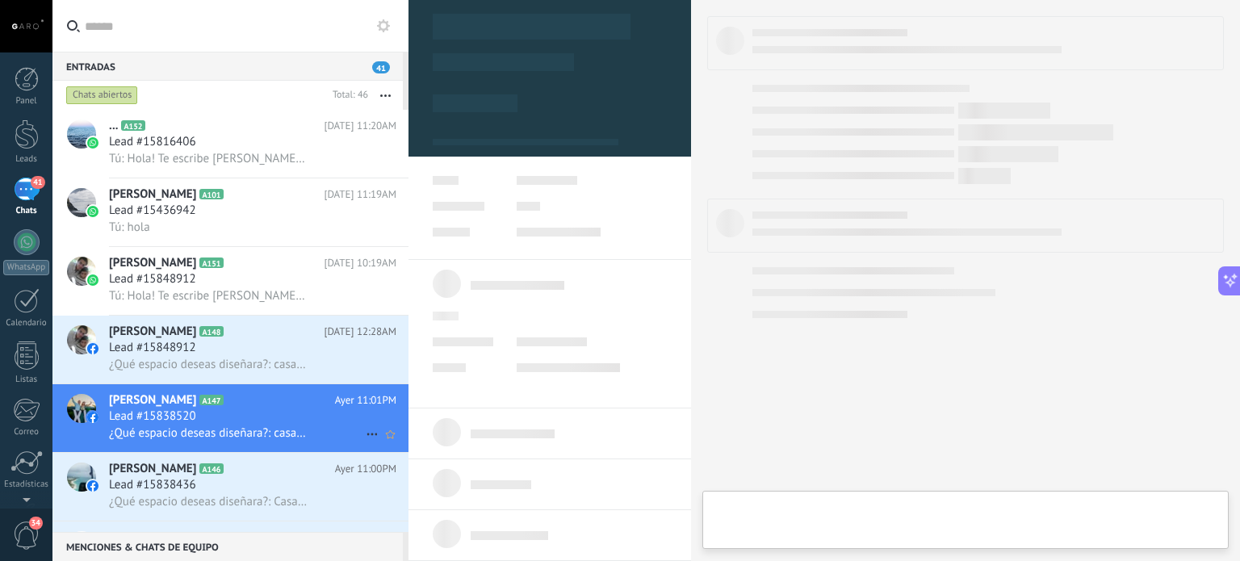
scroll to position [1795, 0]
click at [303, 401] on h2 "Martin Rey S A147" at bounding box center [222, 400] width 226 height 16
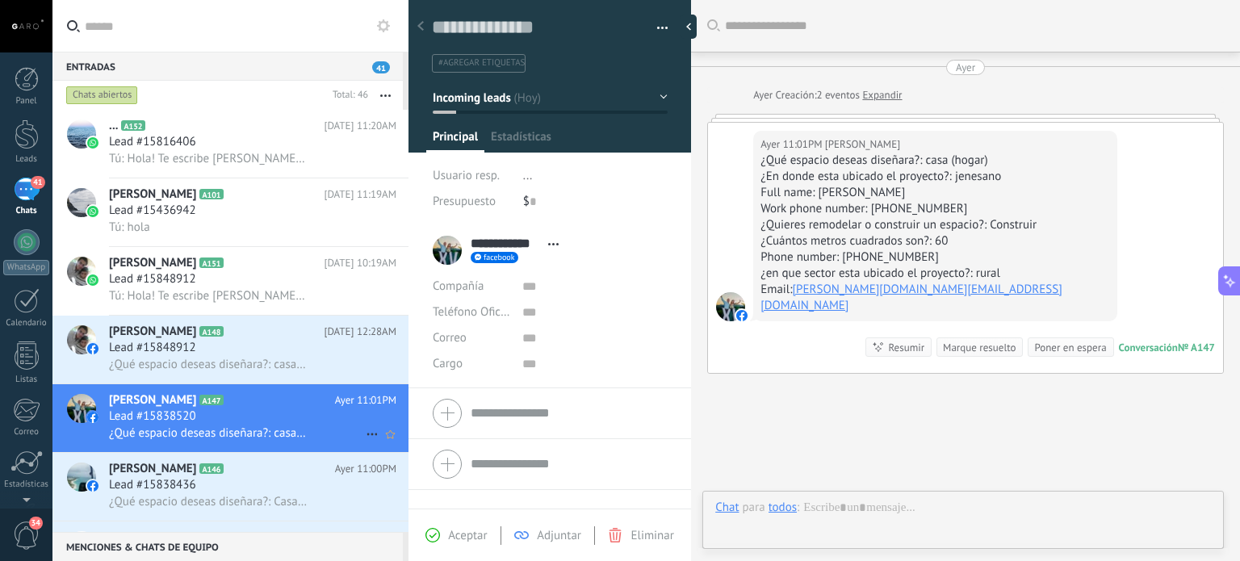
scroll to position [78, 0]
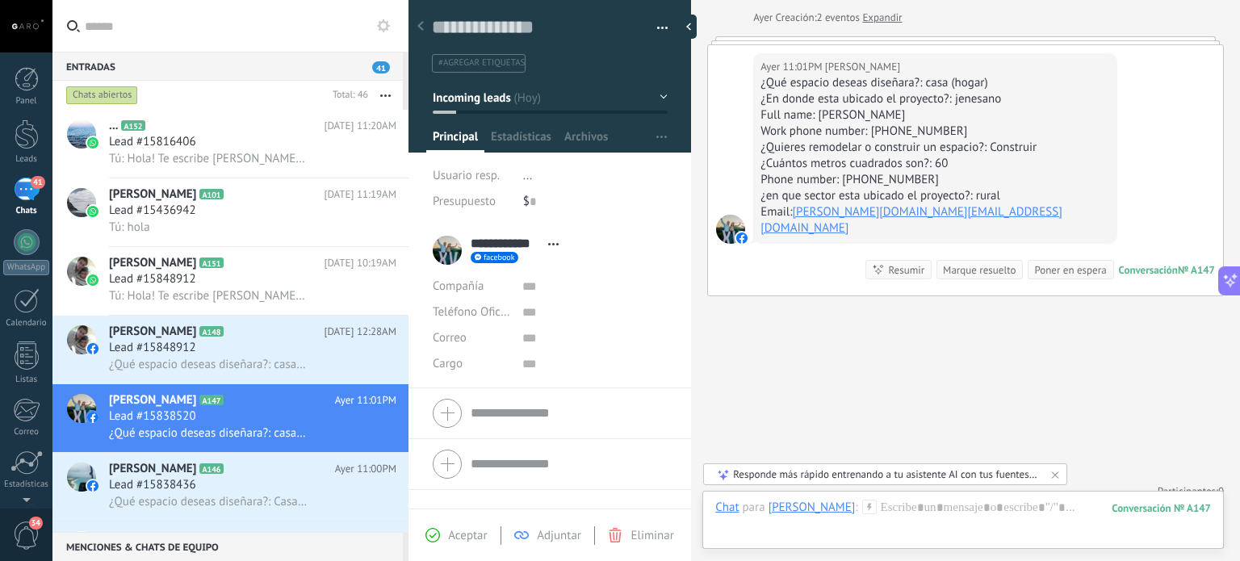
click at [661, 23] on button "button" at bounding box center [656, 28] width 23 height 24
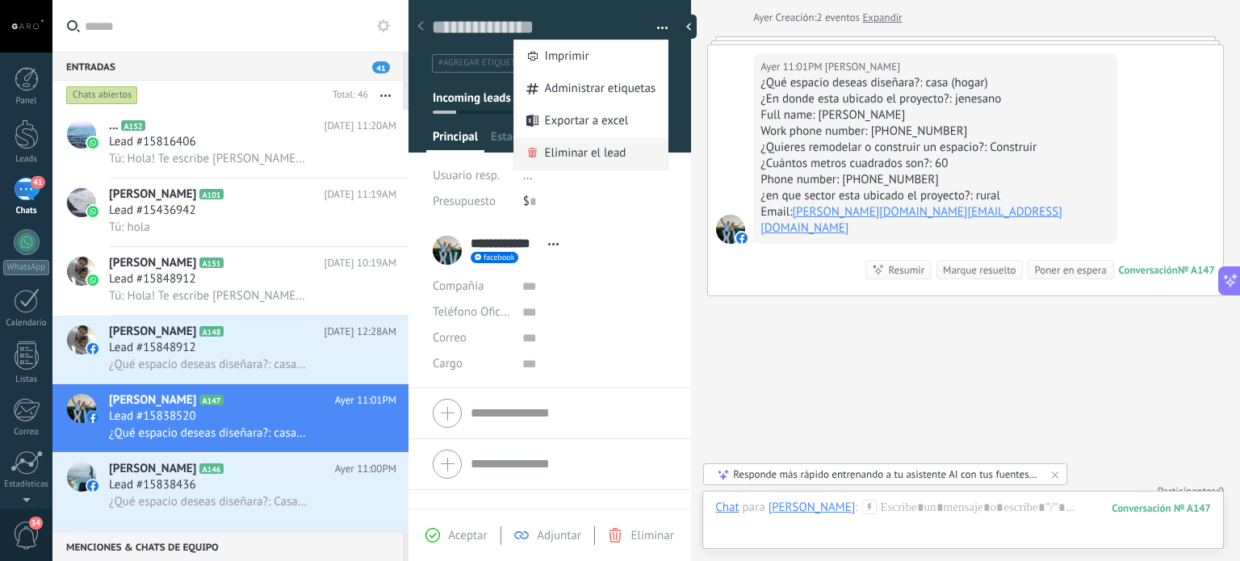
click at [587, 147] on span "Eliminar el lead" at bounding box center [586, 153] width 82 height 32
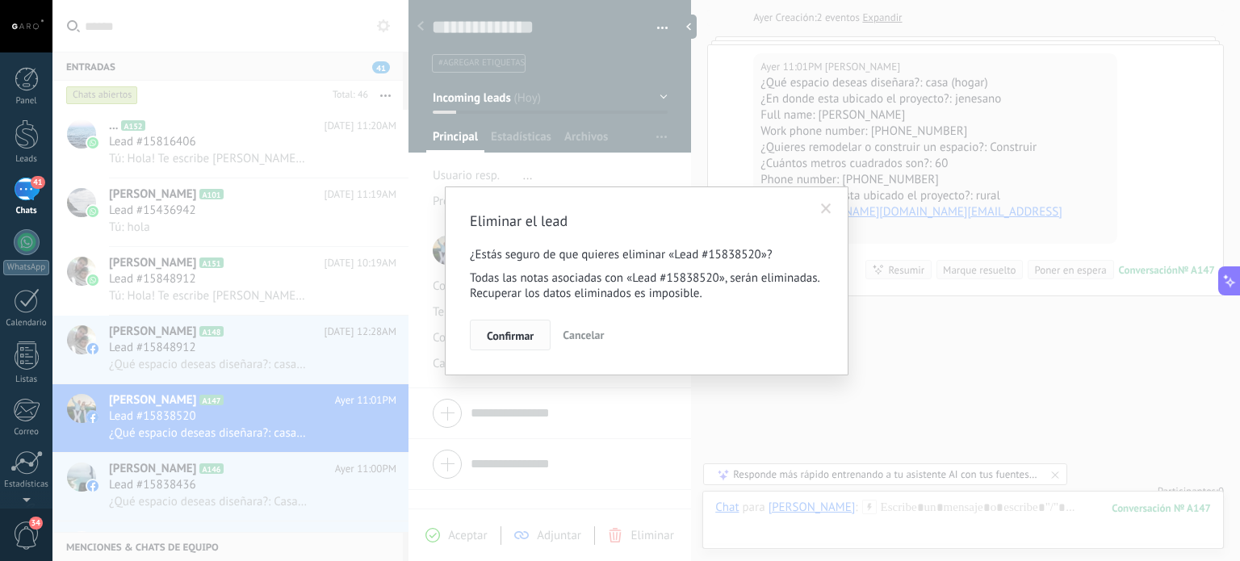
click at [521, 324] on button "Confirmar" at bounding box center [510, 335] width 81 height 31
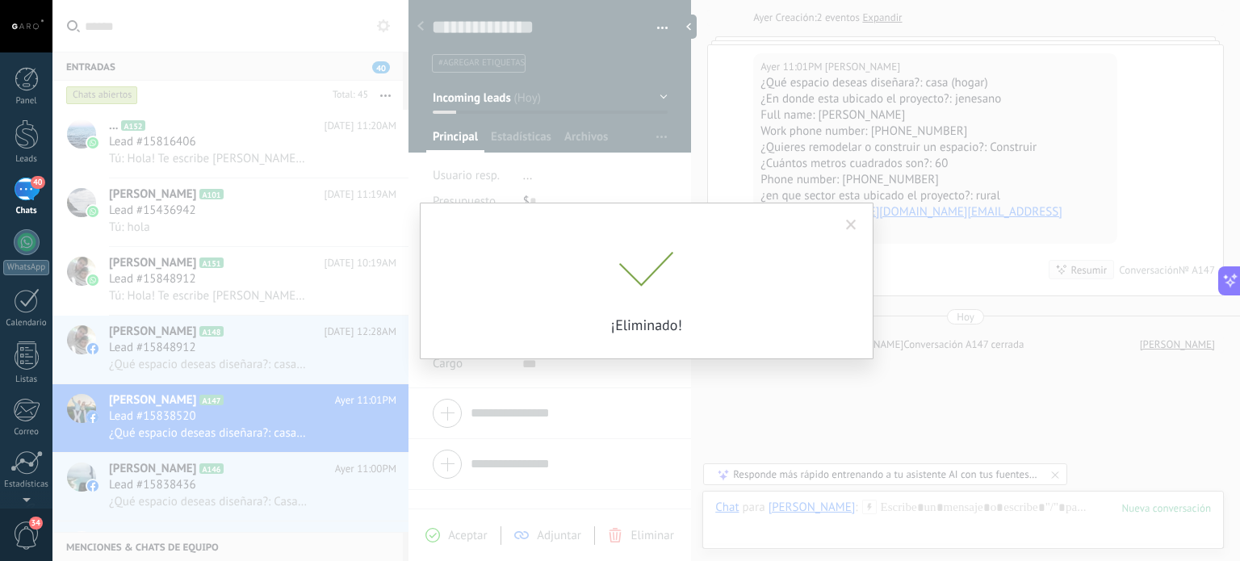
scroll to position [133, 0]
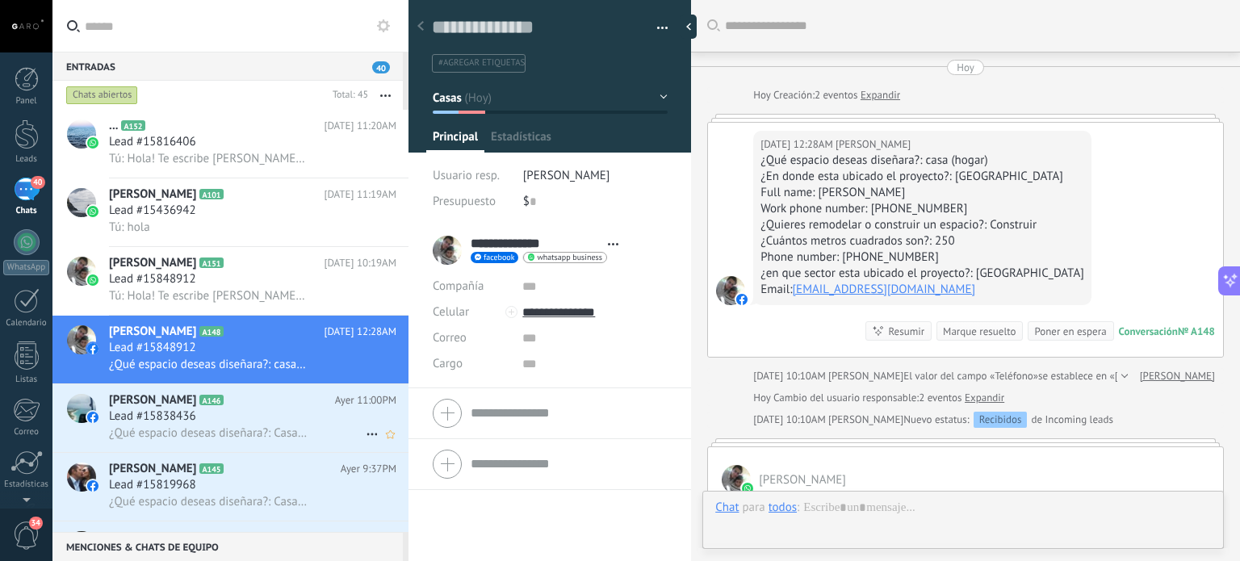
scroll to position [1757, 0]
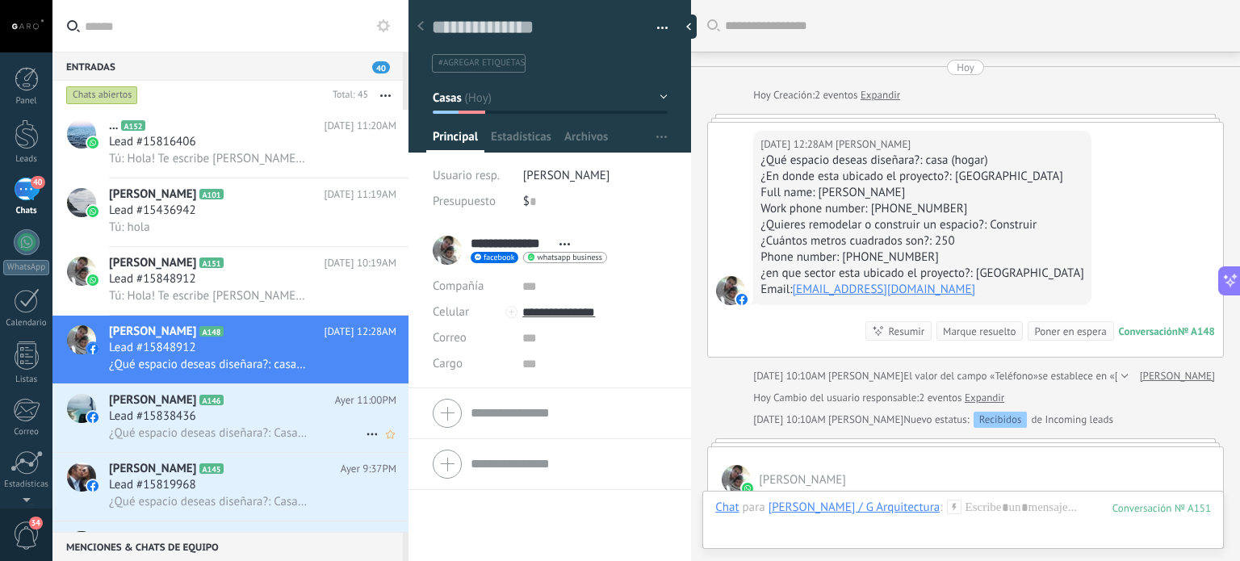
click at [271, 435] on span "¿Qué espacio deseas diseñara?: Casa campestre (o vacacional) ¿En donde esta ubi…" at bounding box center [208, 433] width 199 height 15
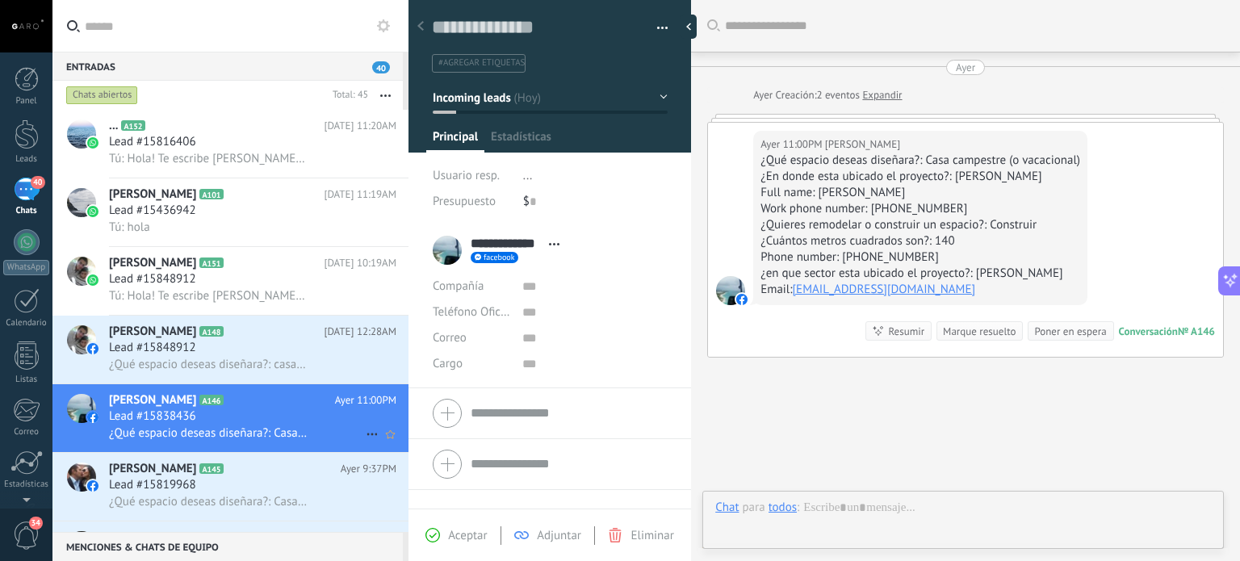
scroll to position [23, 0]
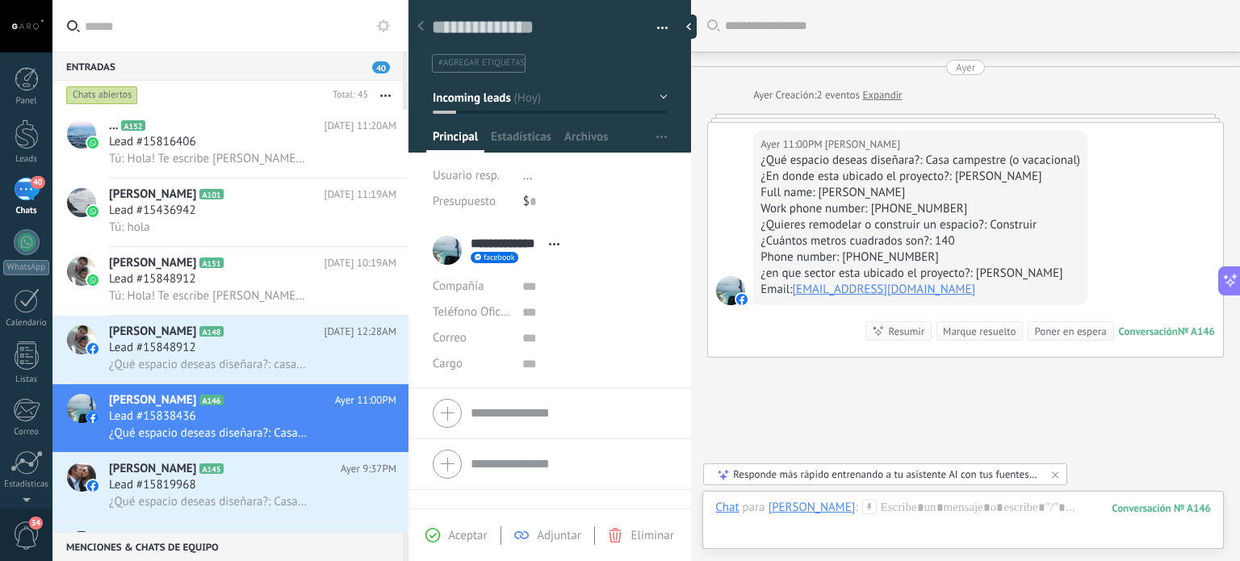
click at [660, 99] on button "Incoming leads" at bounding box center [550, 97] width 235 height 29
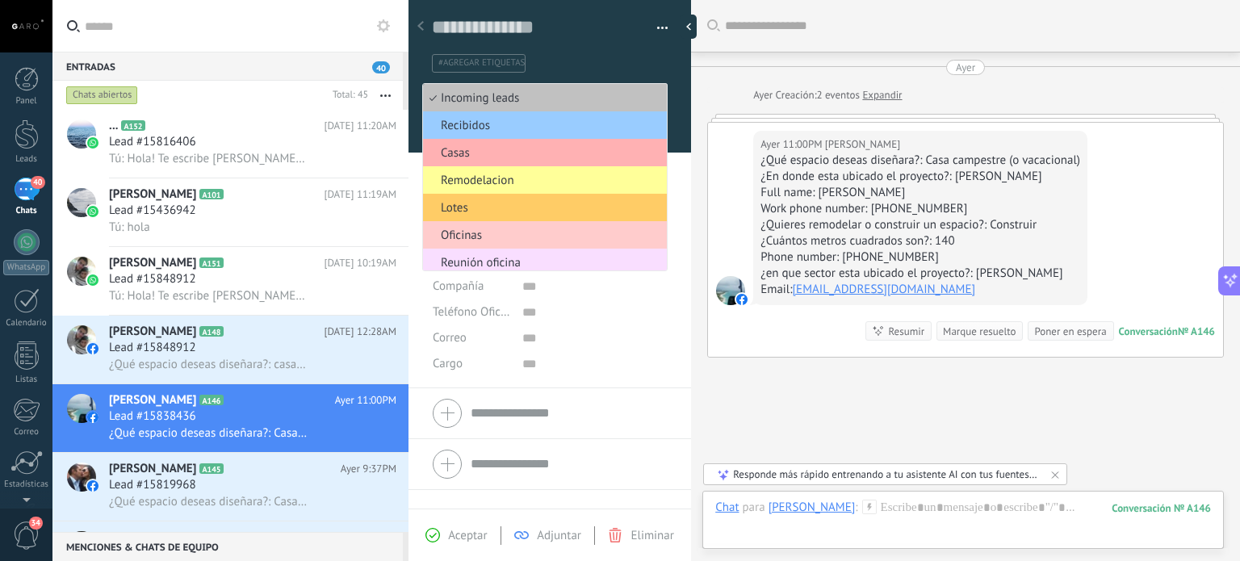
click at [613, 149] on span "Casas" at bounding box center [542, 152] width 239 height 15
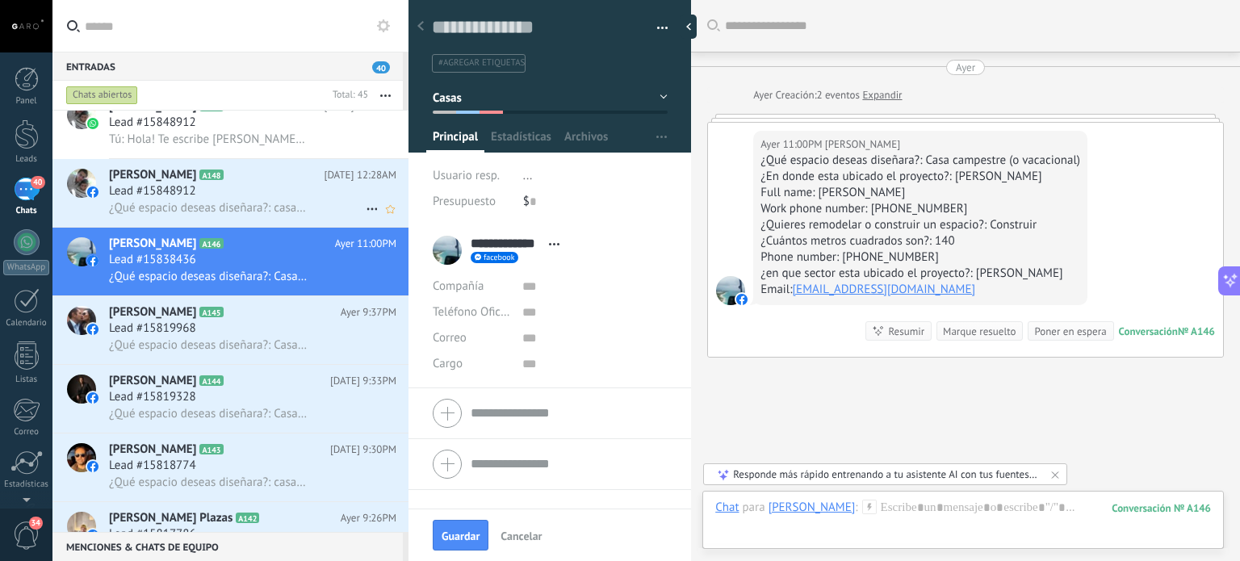
scroll to position [229, 0]
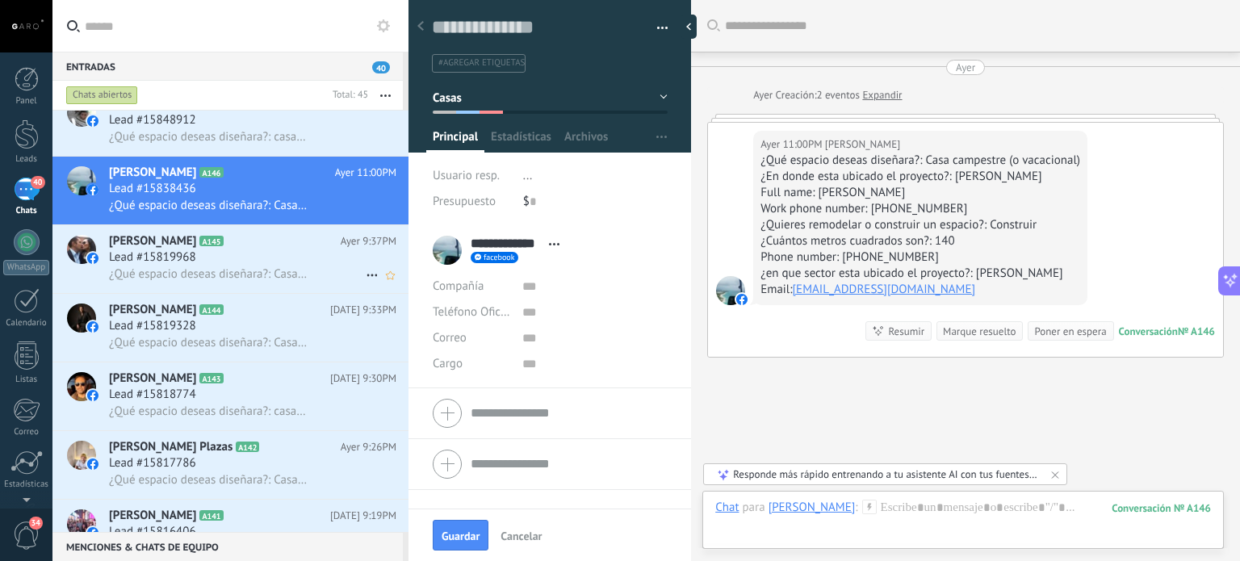
click at [293, 260] on div "Lead #15819968" at bounding box center [253, 258] width 288 height 16
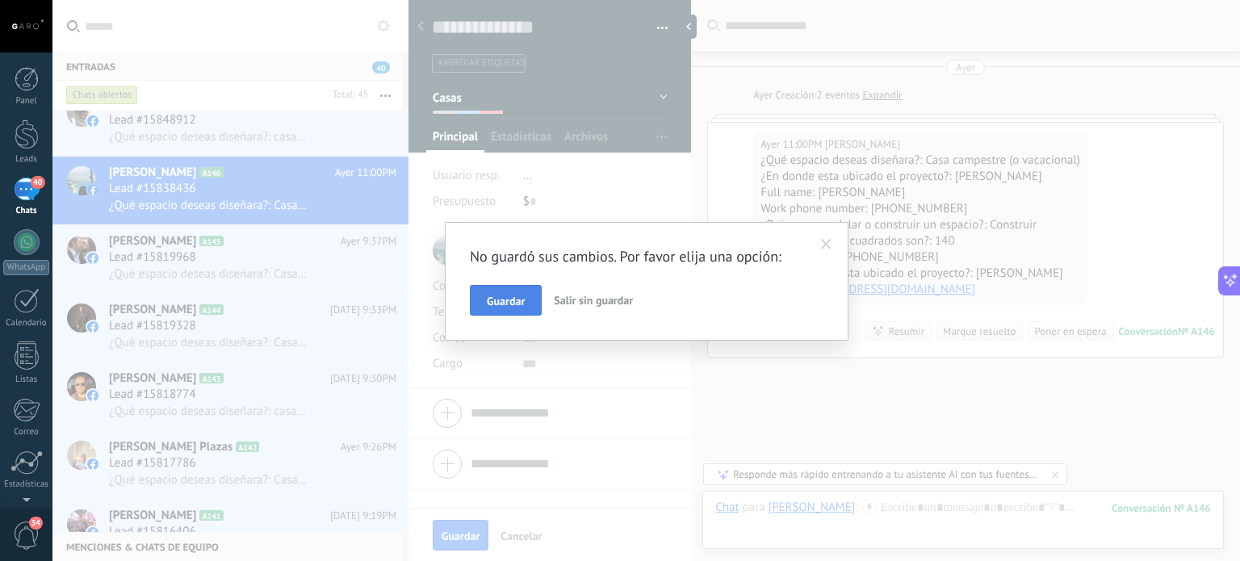
click at [502, 309] on button "Guardar" at bounding box center [506, 300] width 72 height 31
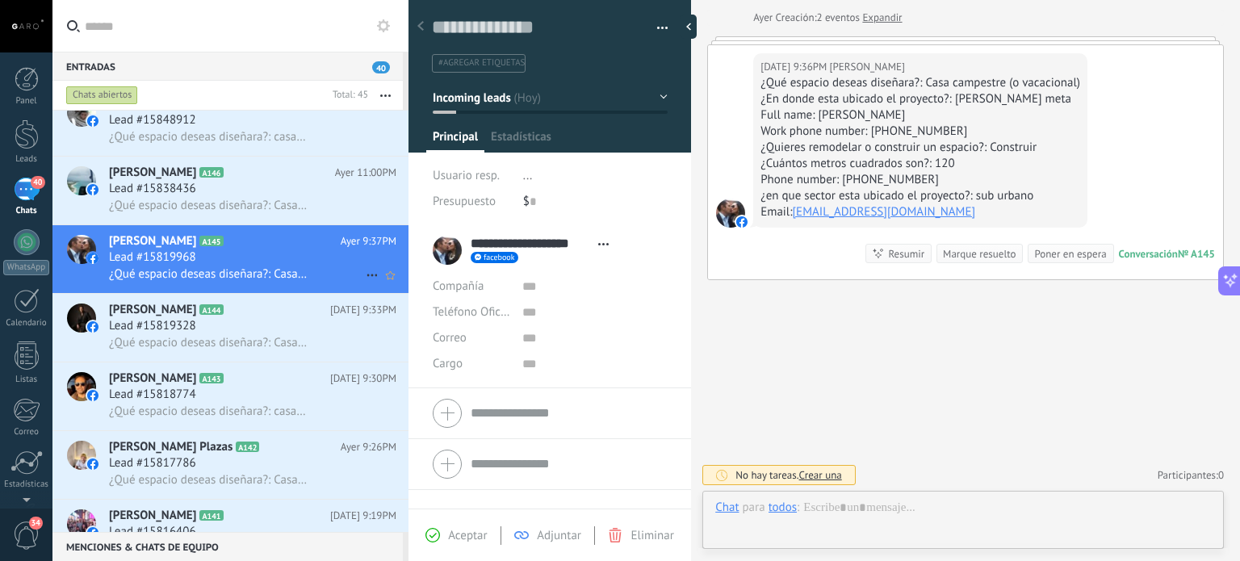
scroll to position [23, 0]
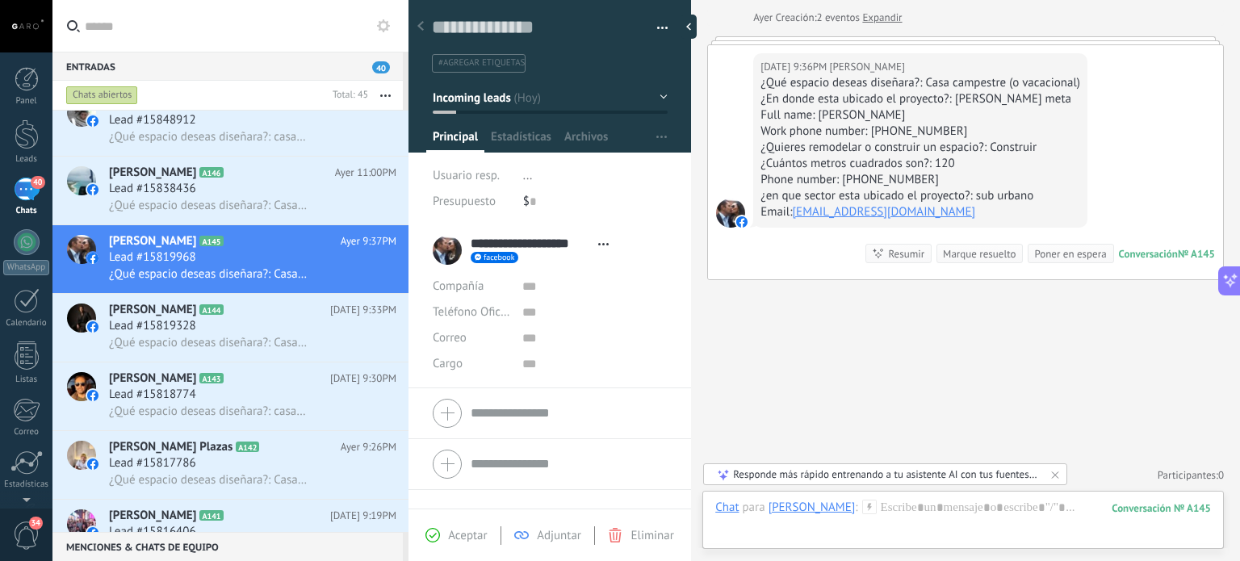
click at [657, 95] on button "Incoming leads" at bounding box center [550, 97] width 235 height 29
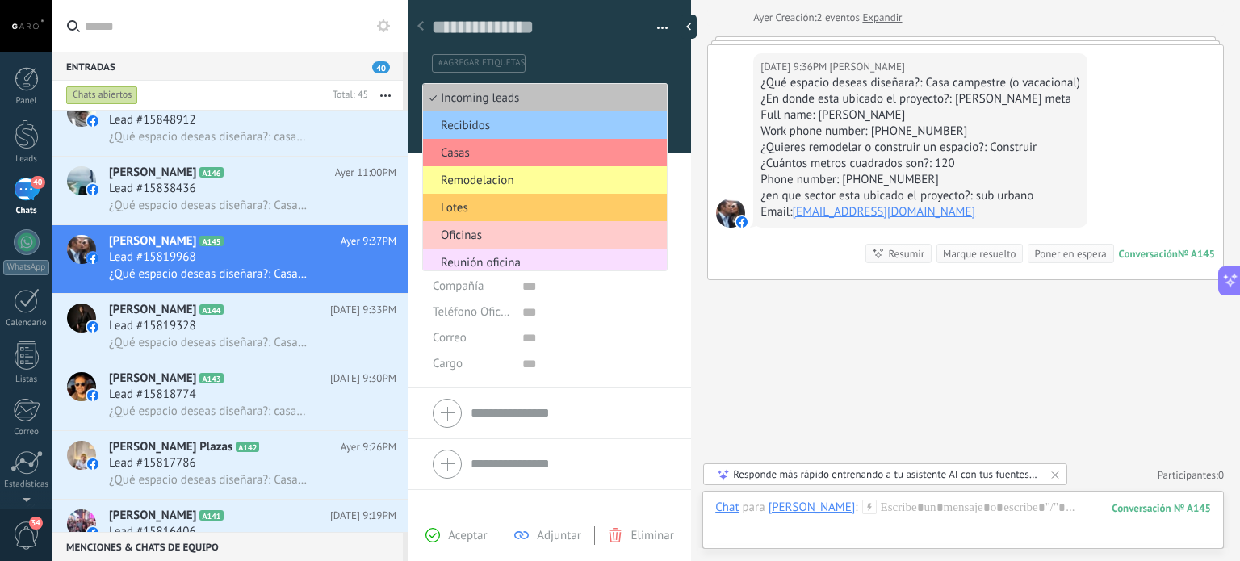
click at [654, 23] on button "button" at bounding box center [656, 28] width 23 height 24
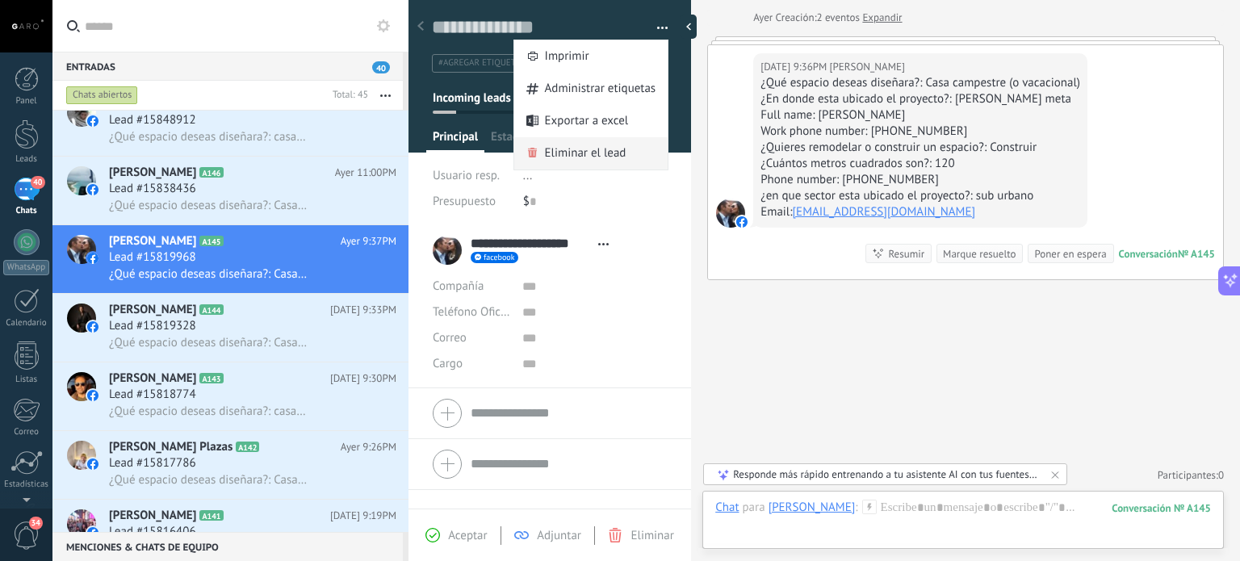
click at [598, 147] on span "Eliminar el lead" at bounding box center [586, 153] width 82 height 32
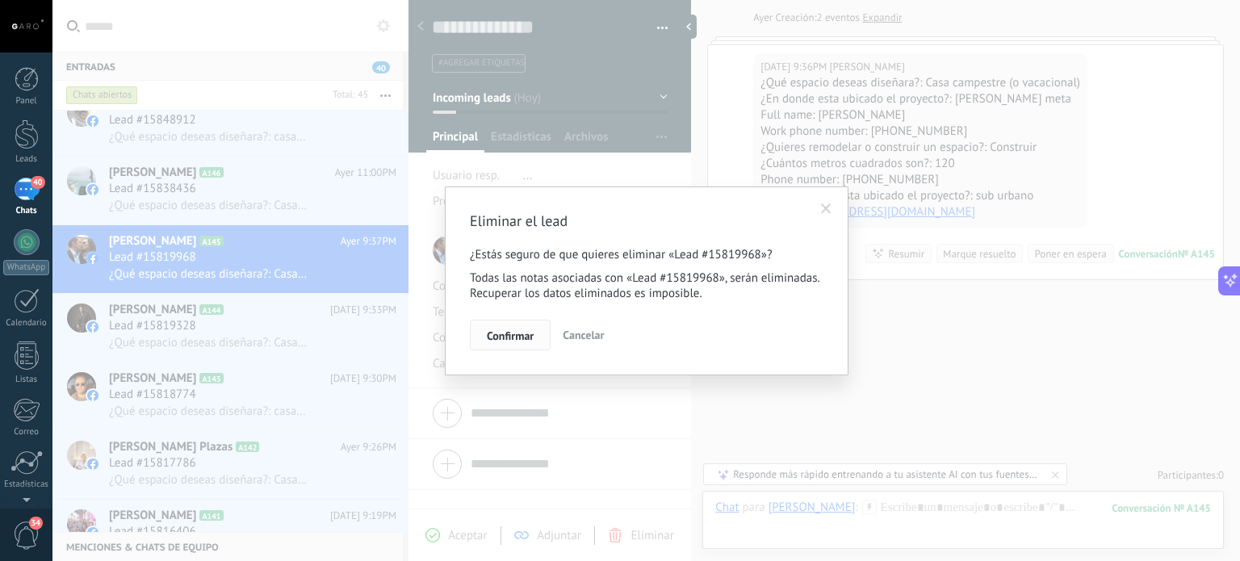
click at [513, 334] on span "Confirmar" at bounding box center [510, 335] width 47 height 11
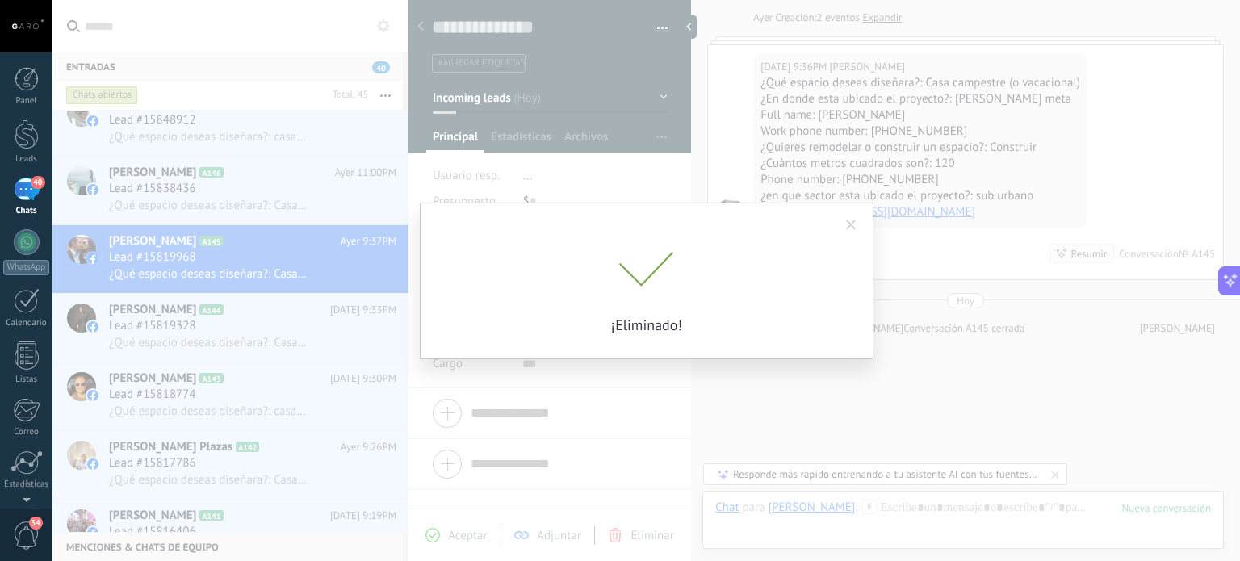
scroll to position [133, 0]
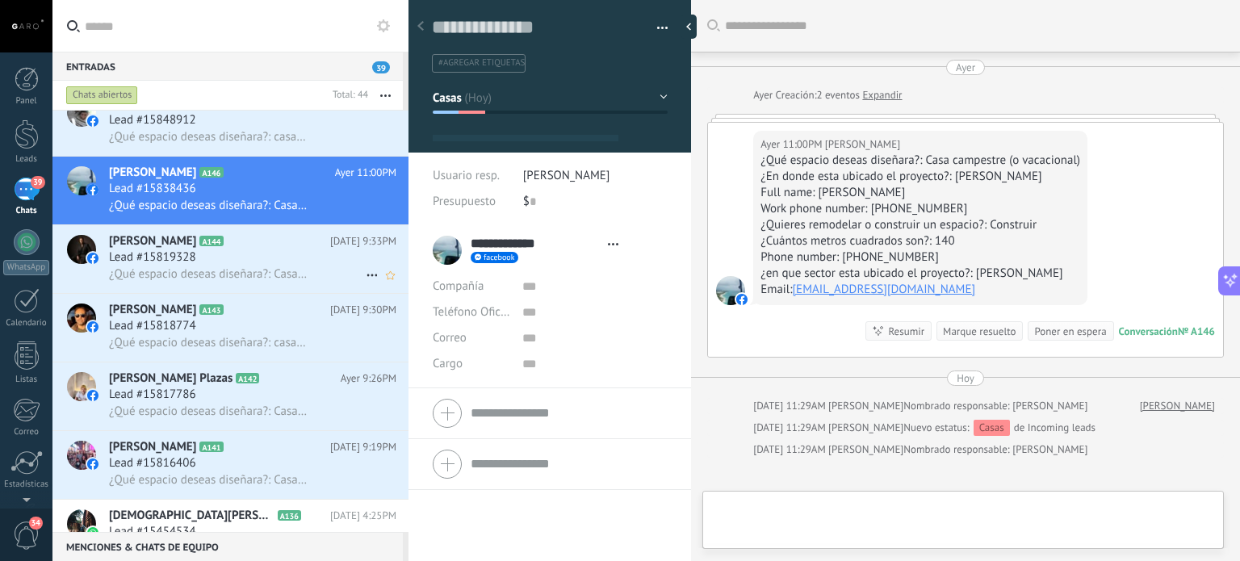
scroll to position [23, 0]
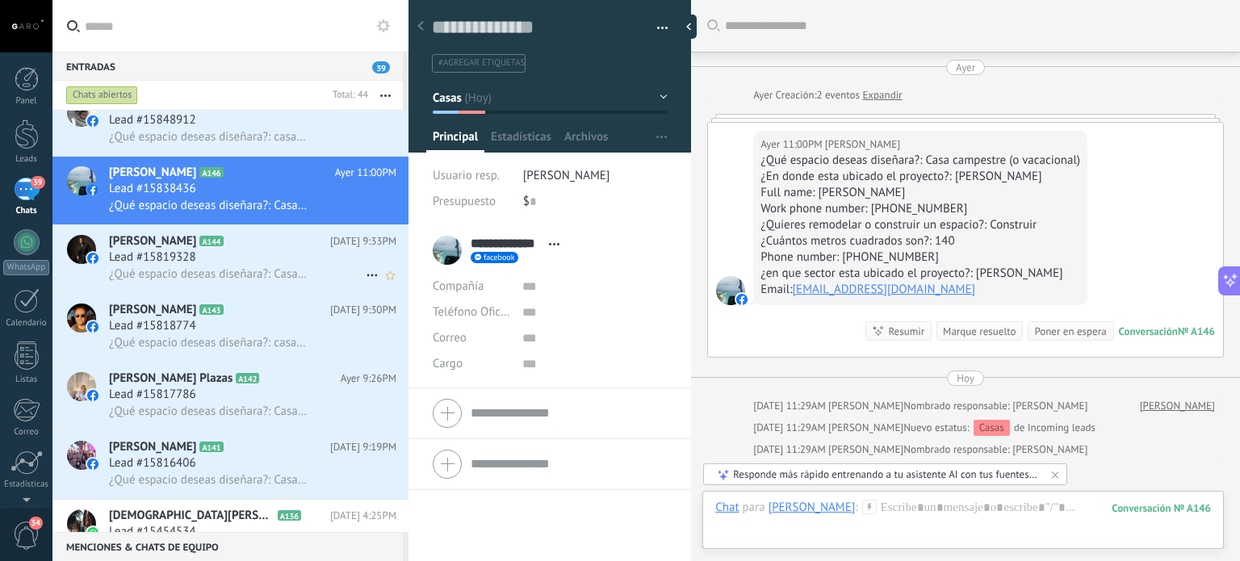
click at [297, 262] on div "Lead #15819328" at bounding box center [253, 258] width 288 height 16
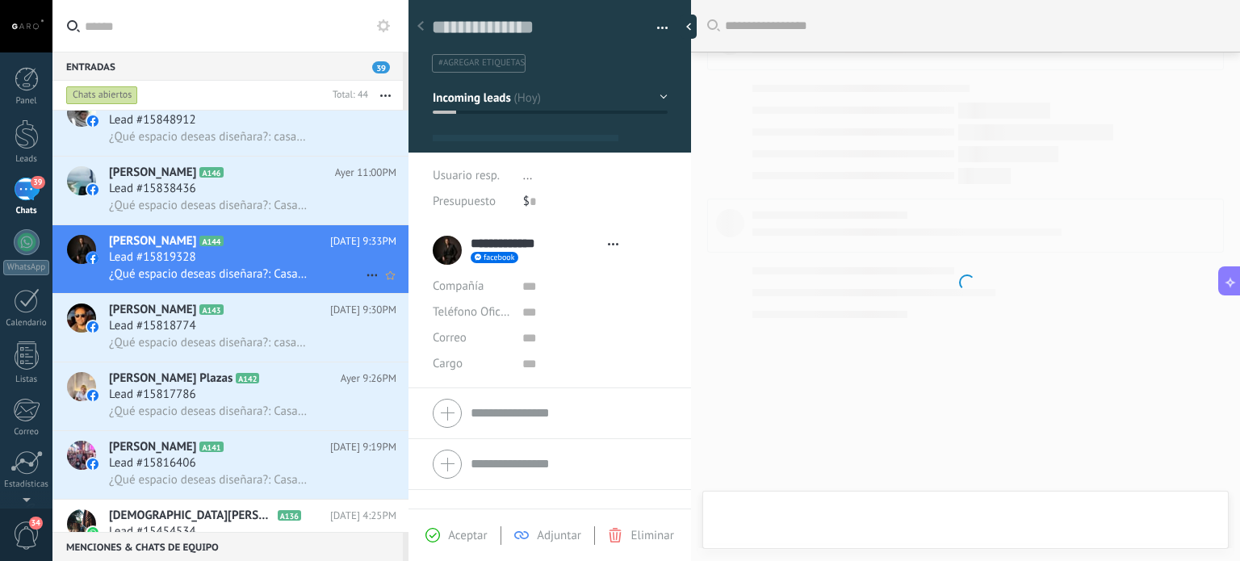
scroll to position [23, 0]
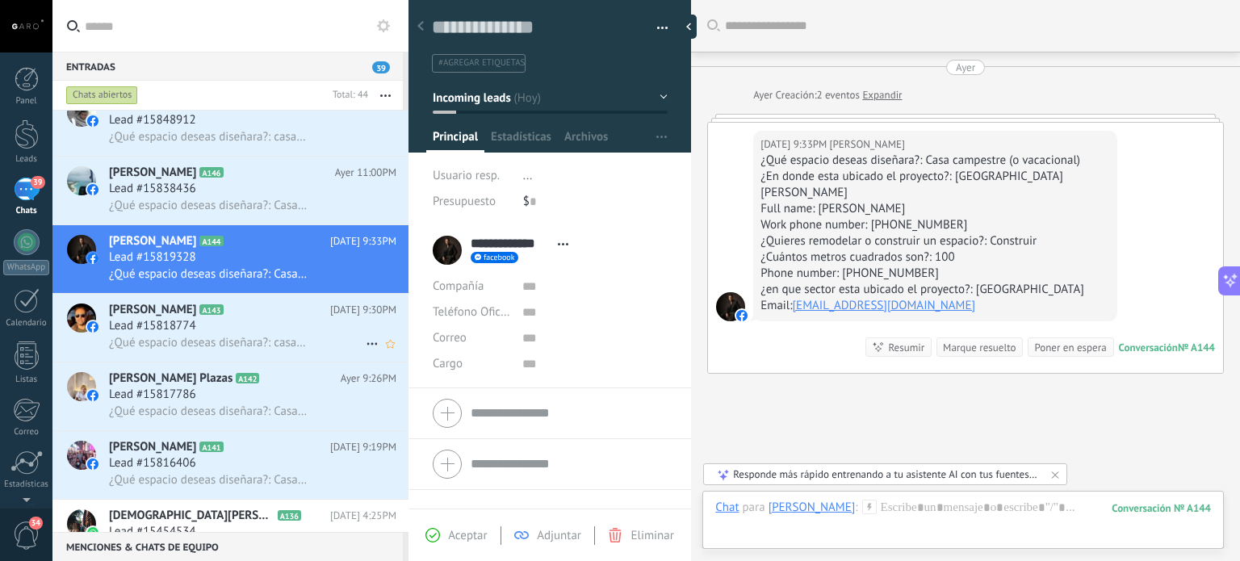
click at [217, 348] on span "¿Qué espacio deseas diseñara?: casa (hogar) ¿En donde esta ubicado el proyecto?…" at bounding box center [208, 342] width 199 height 15
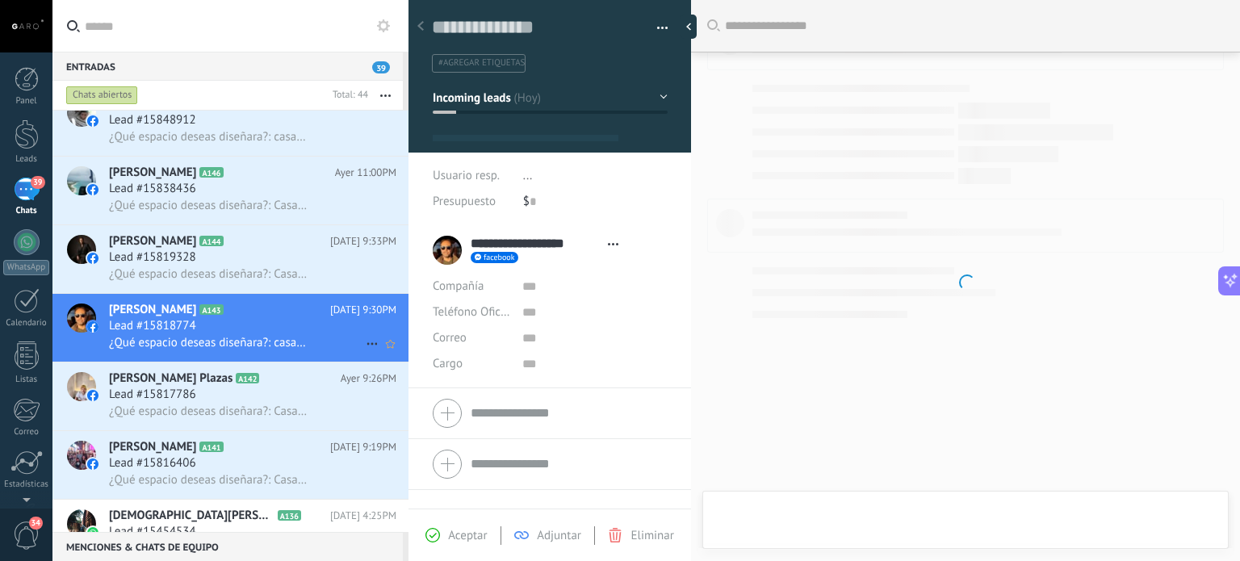
scroll to position [23, 0]
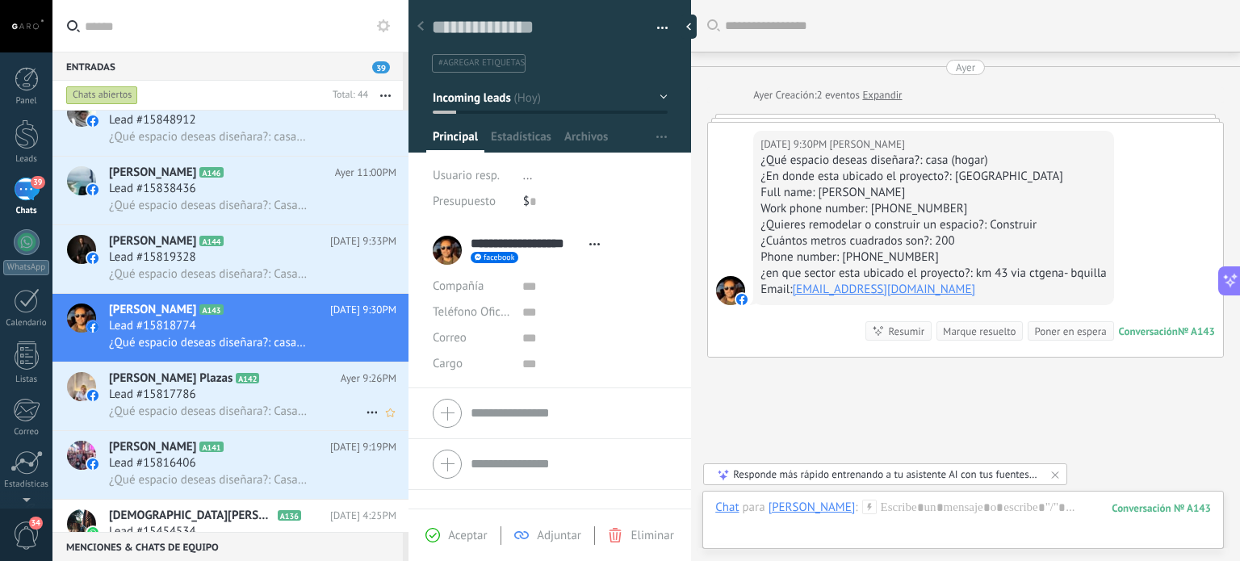
click at [188, 403] on span "Lead #15817786" at bounding box center [152, 395] width 87 height 16
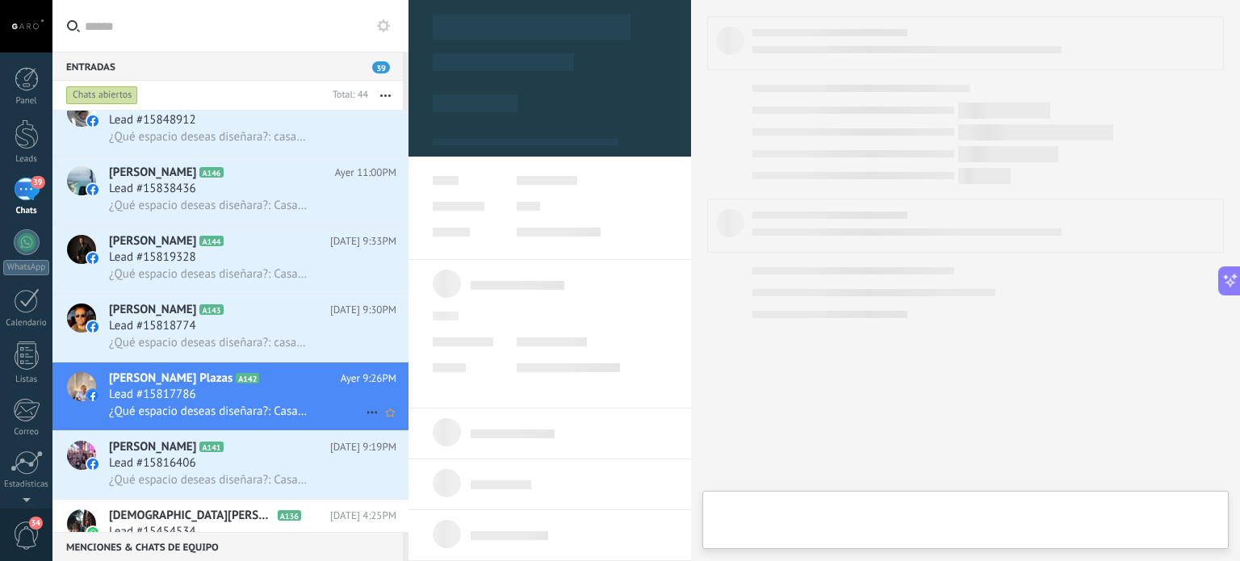
type textarea "**********"
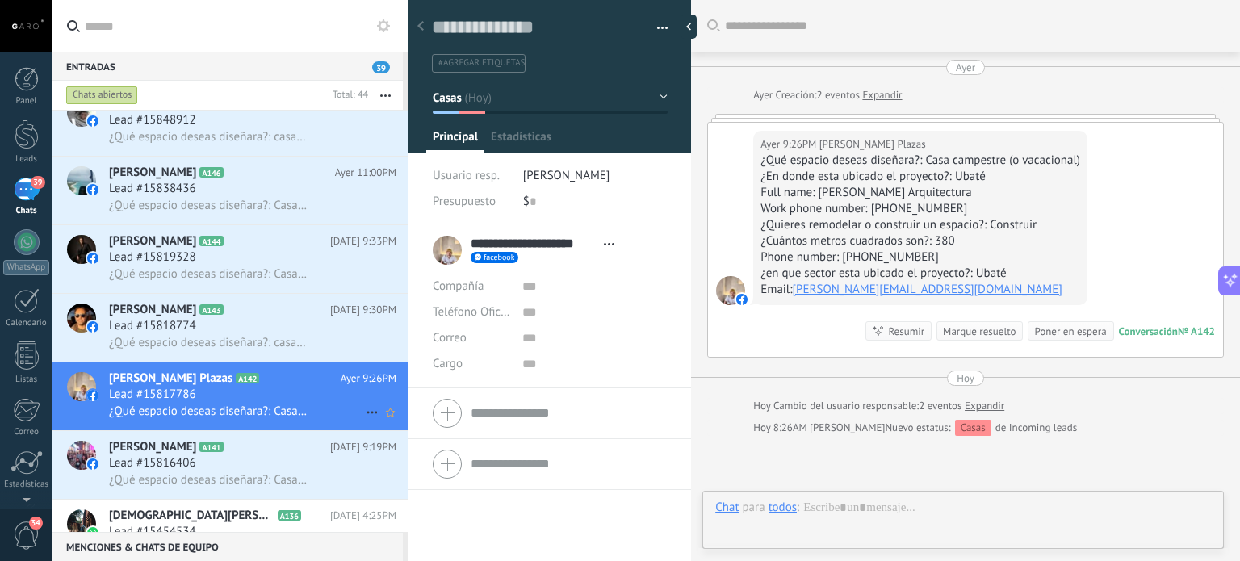
scroll to position [23, 0]
